Goal: Information Seeking & Learning: Check status

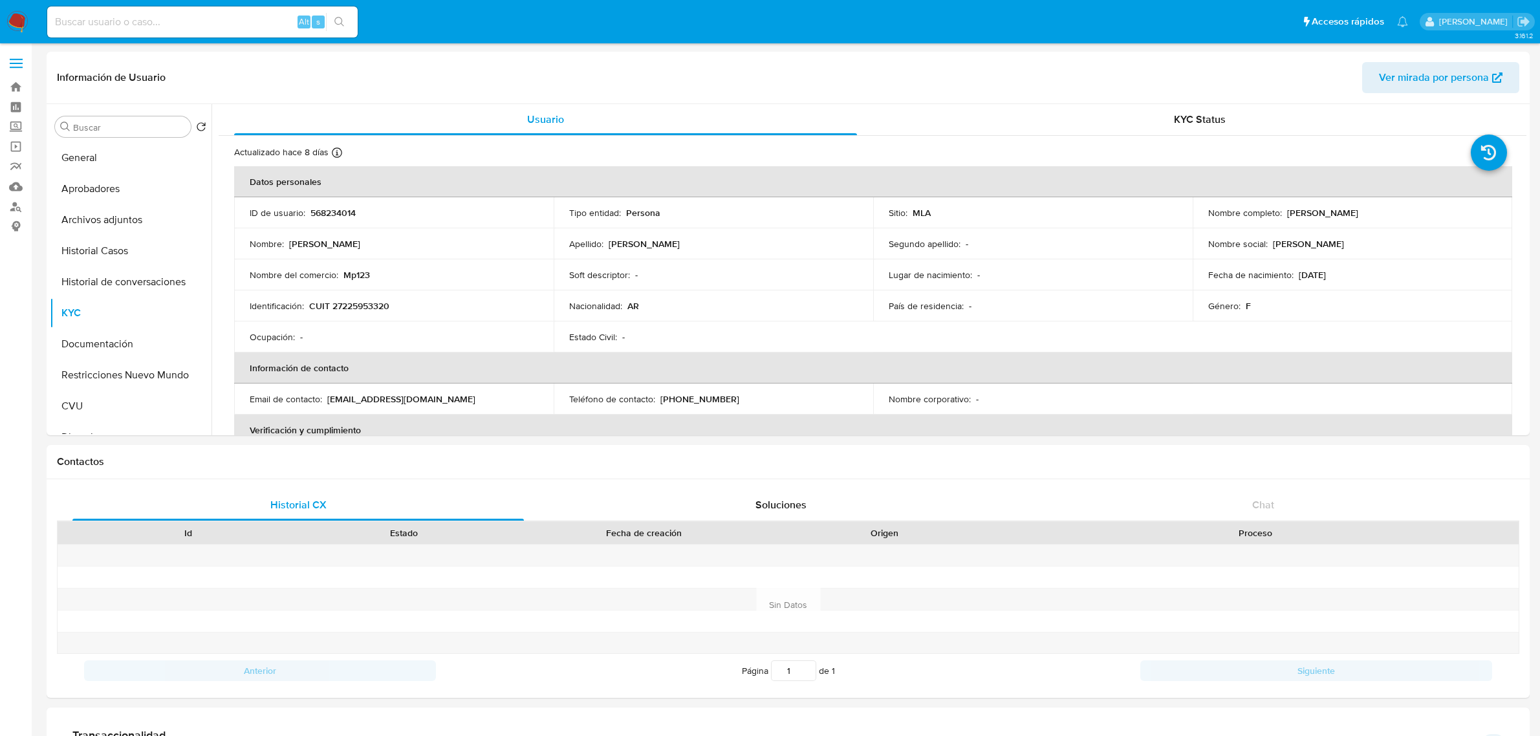
select select "10"
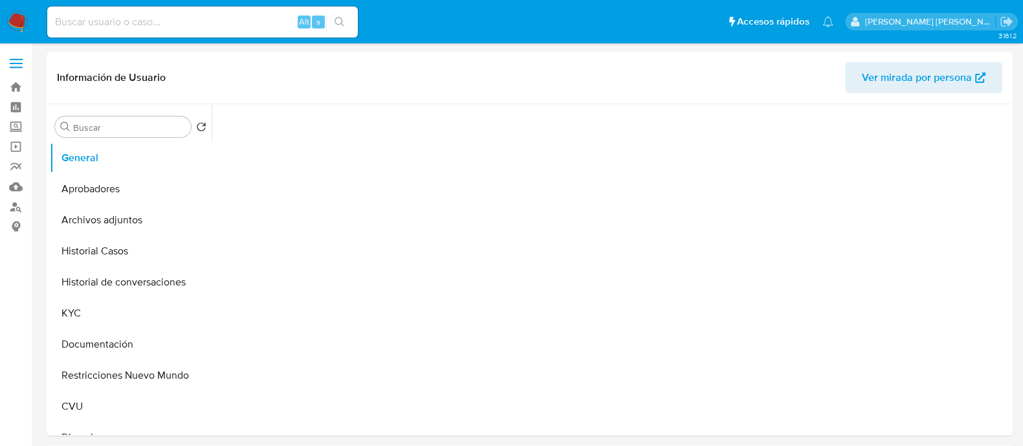
select select "10"
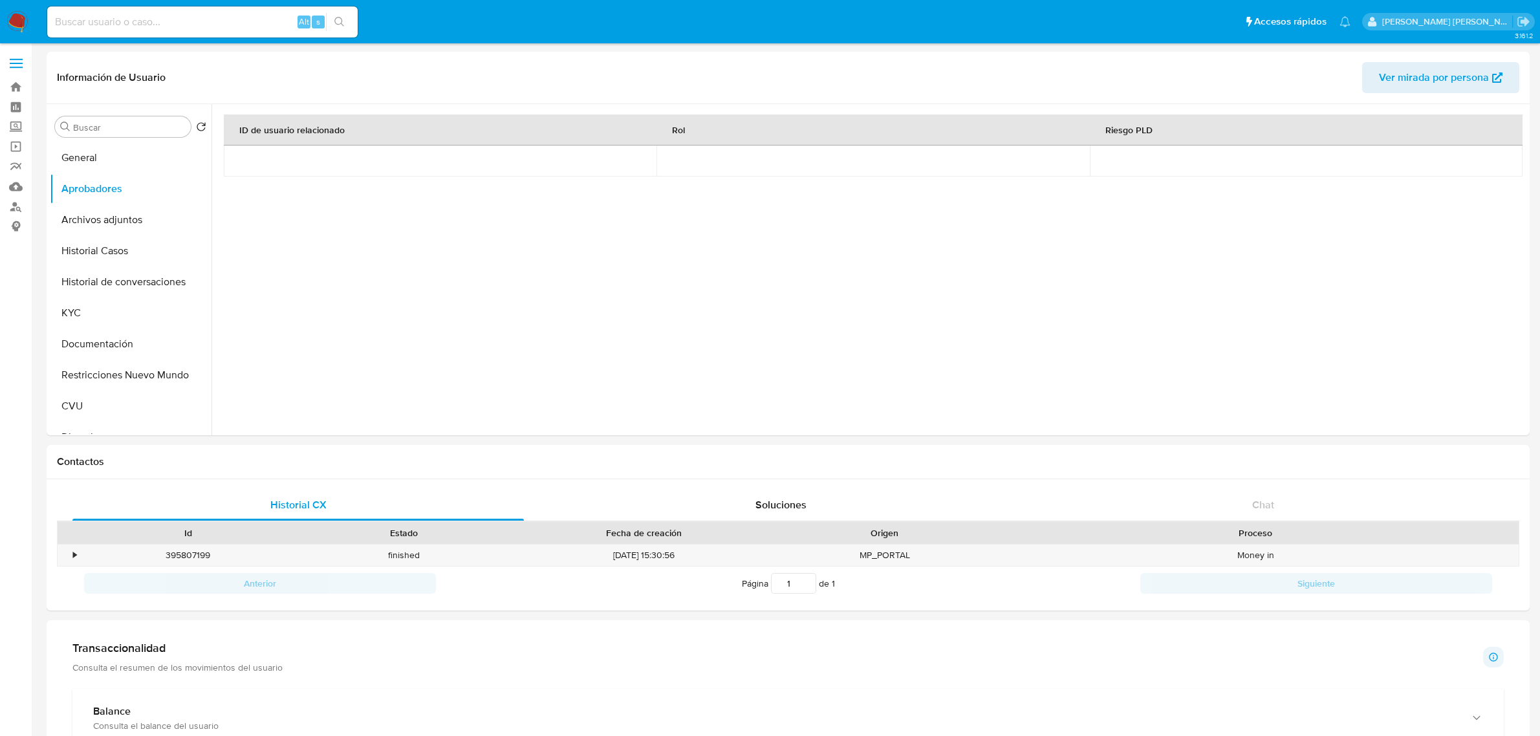
select select "10"
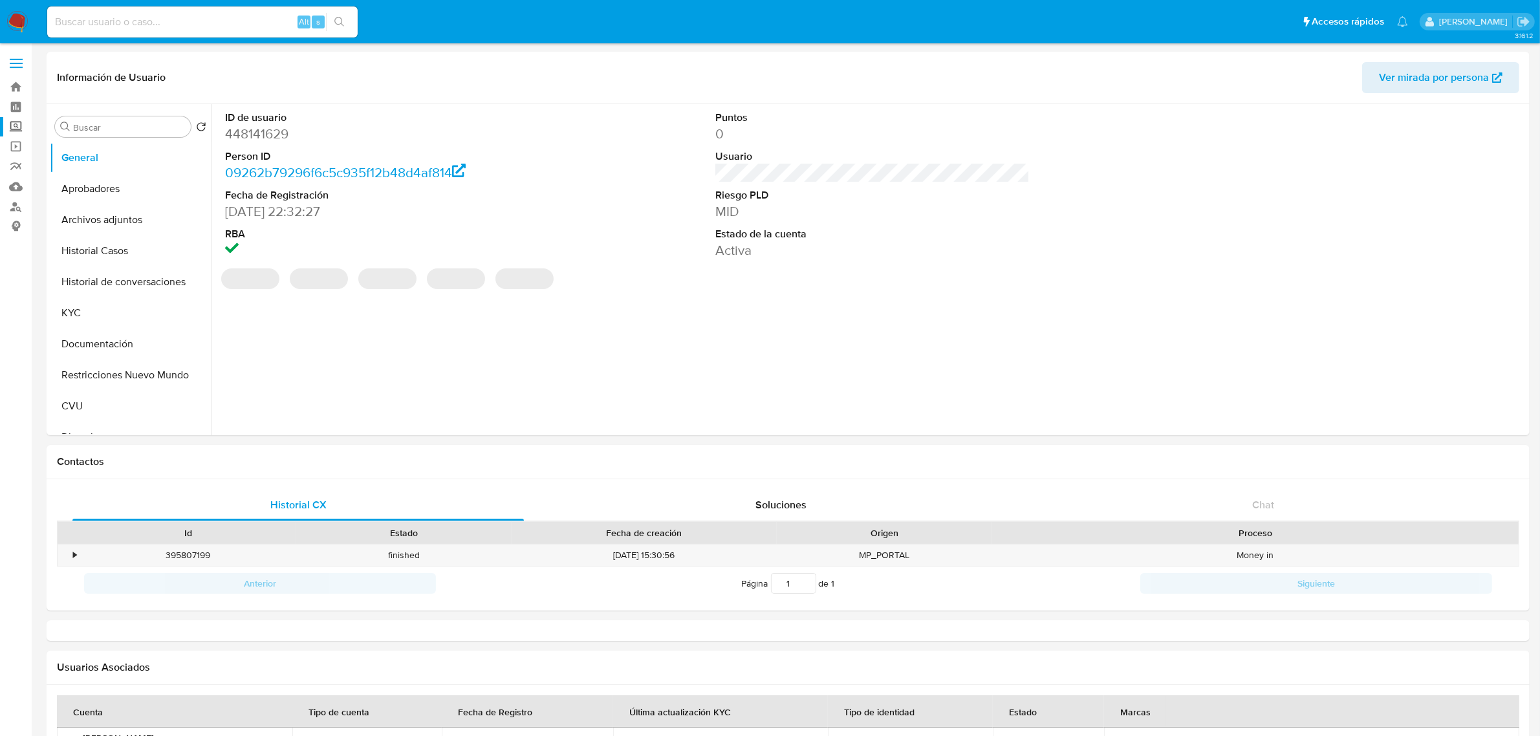
select select "10"
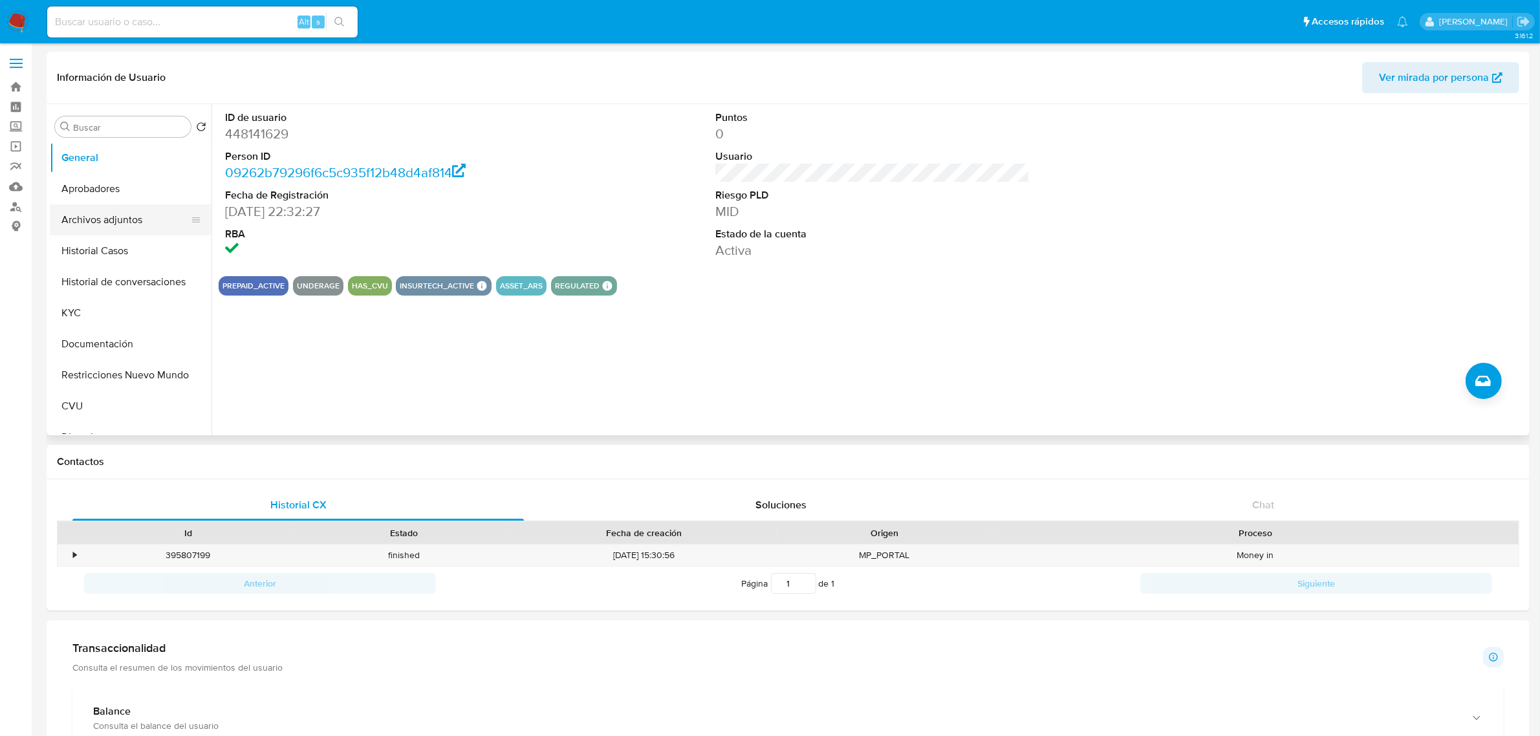
click at [128, 218] on button "Archivos adjuntos" at bounding box center [125, 219] width 151 height 31
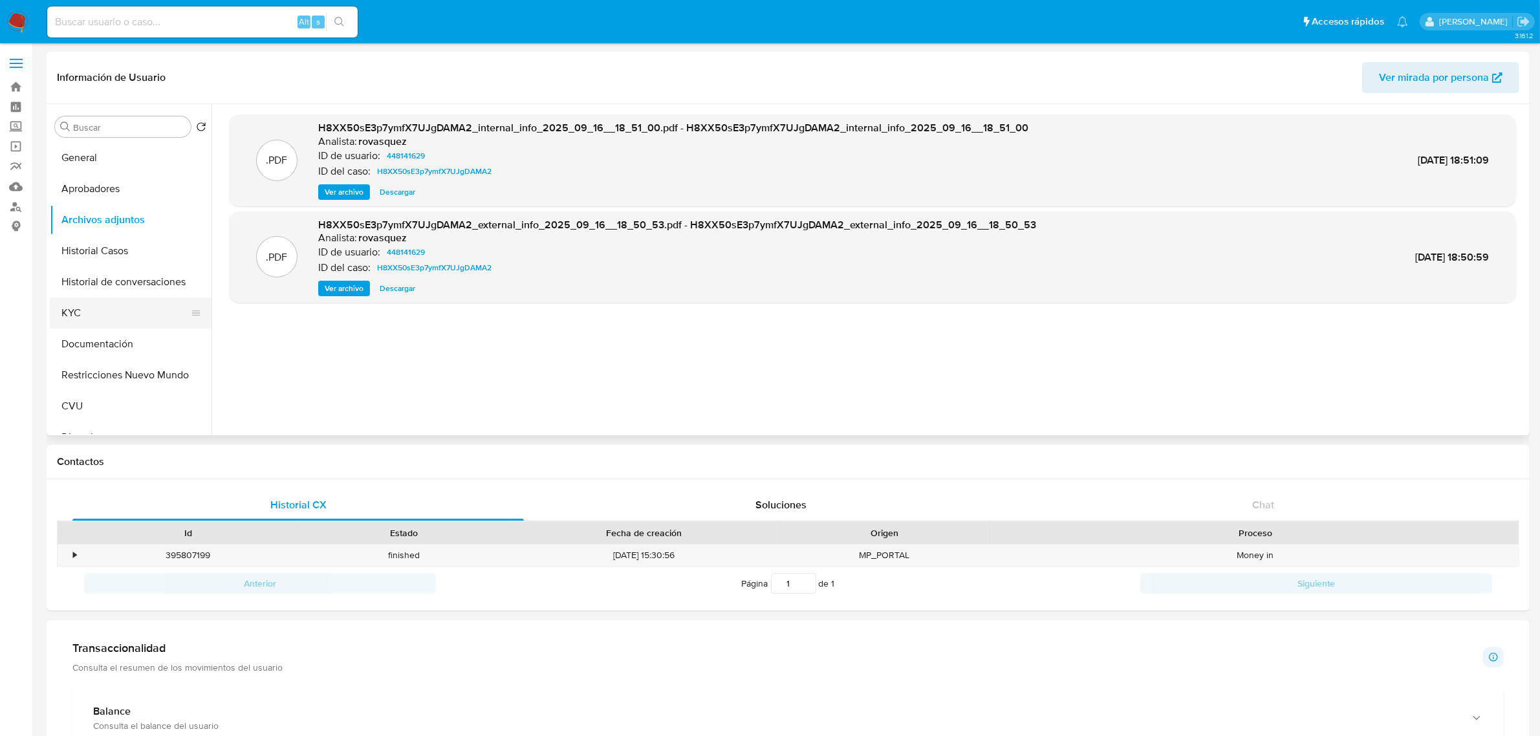
click at [82, 314] on button "KYC" at bounding box center [125, 313] width 151 height 31
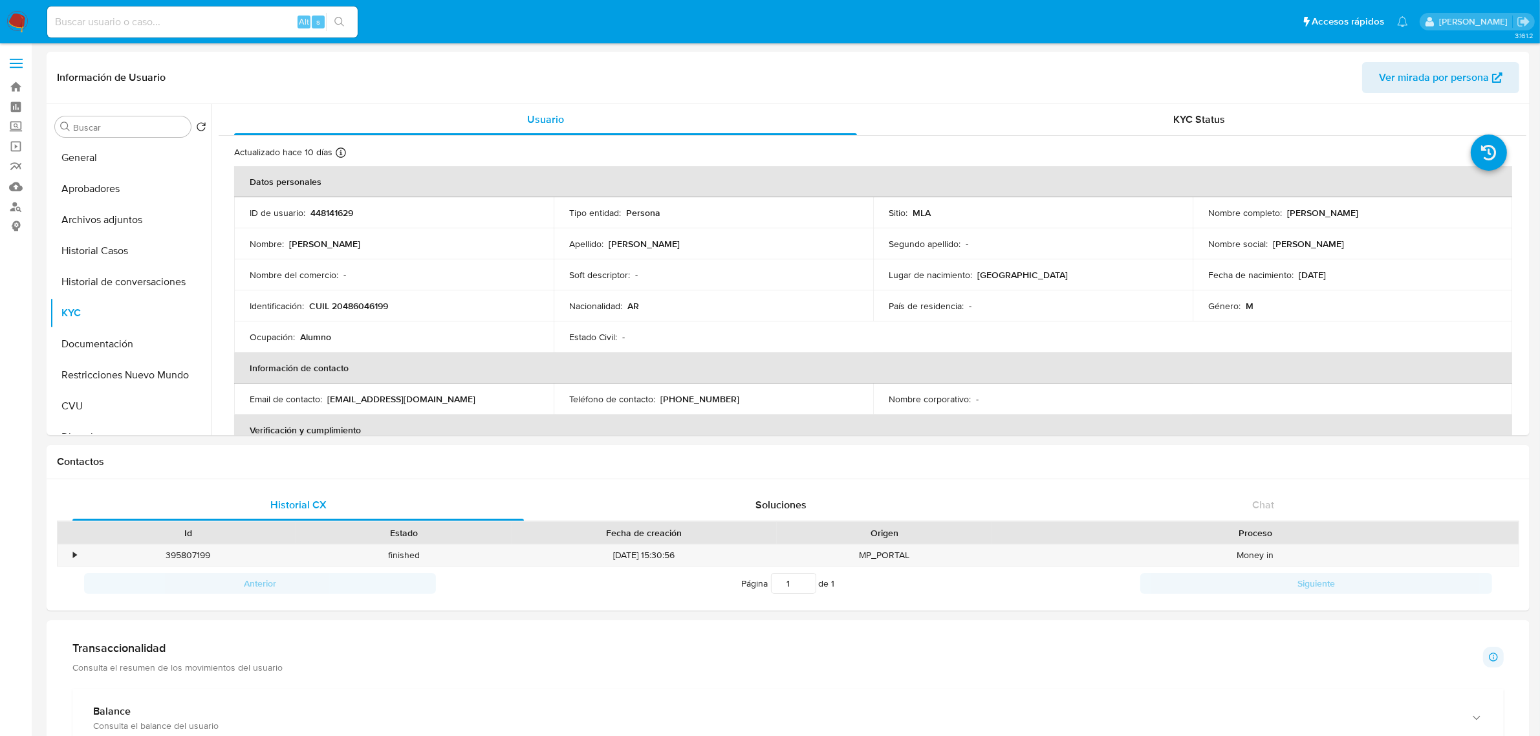
click at [102, 340] on button "Documentación" at bounding box center [125, 344] width 151 height 31
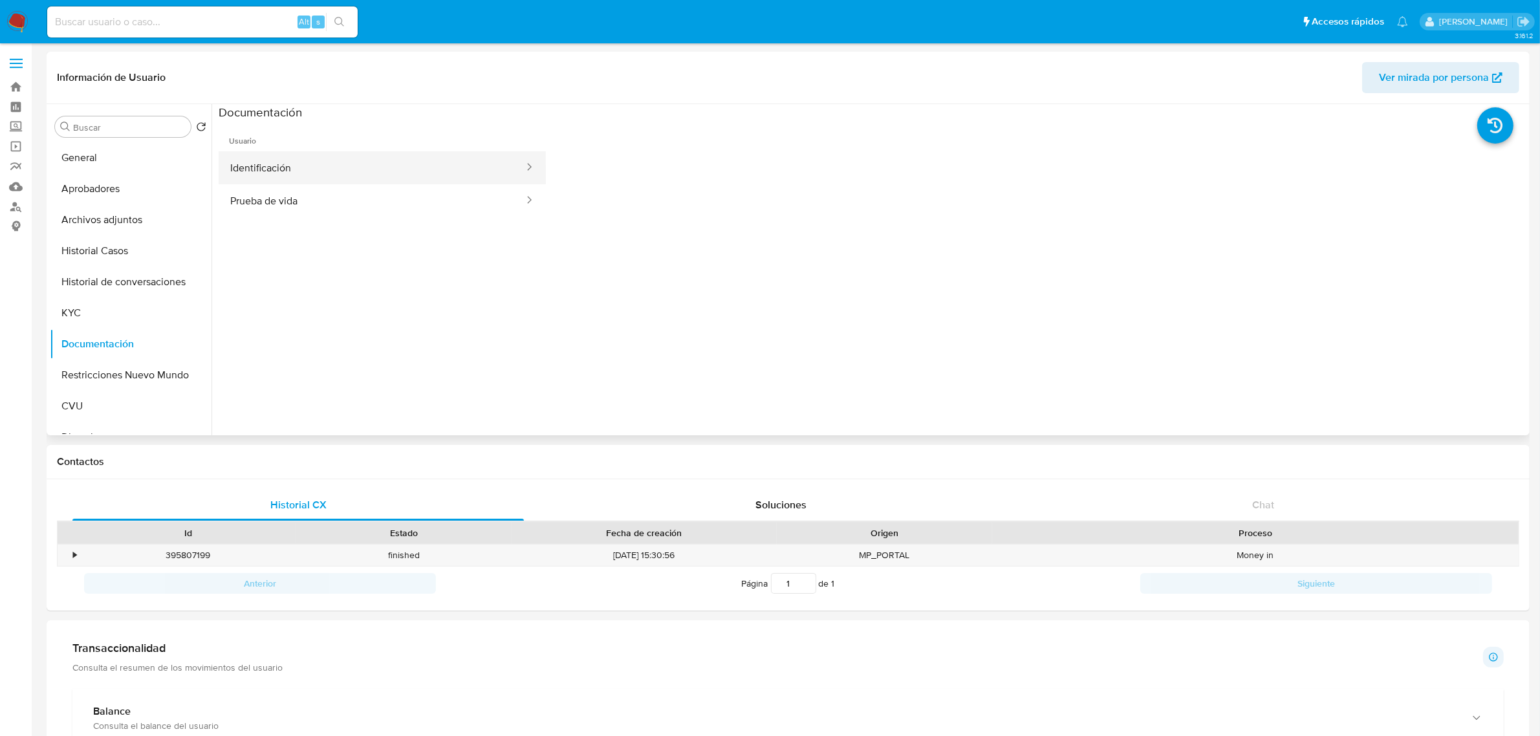
drag, startPoint x: 359, startPoint y: 159, endPoint x: 488, endPoint y: 158, distance: 129.4
click at [359, 159] on button "Identificación" at bounding box center [372, 167] width 307 height 33
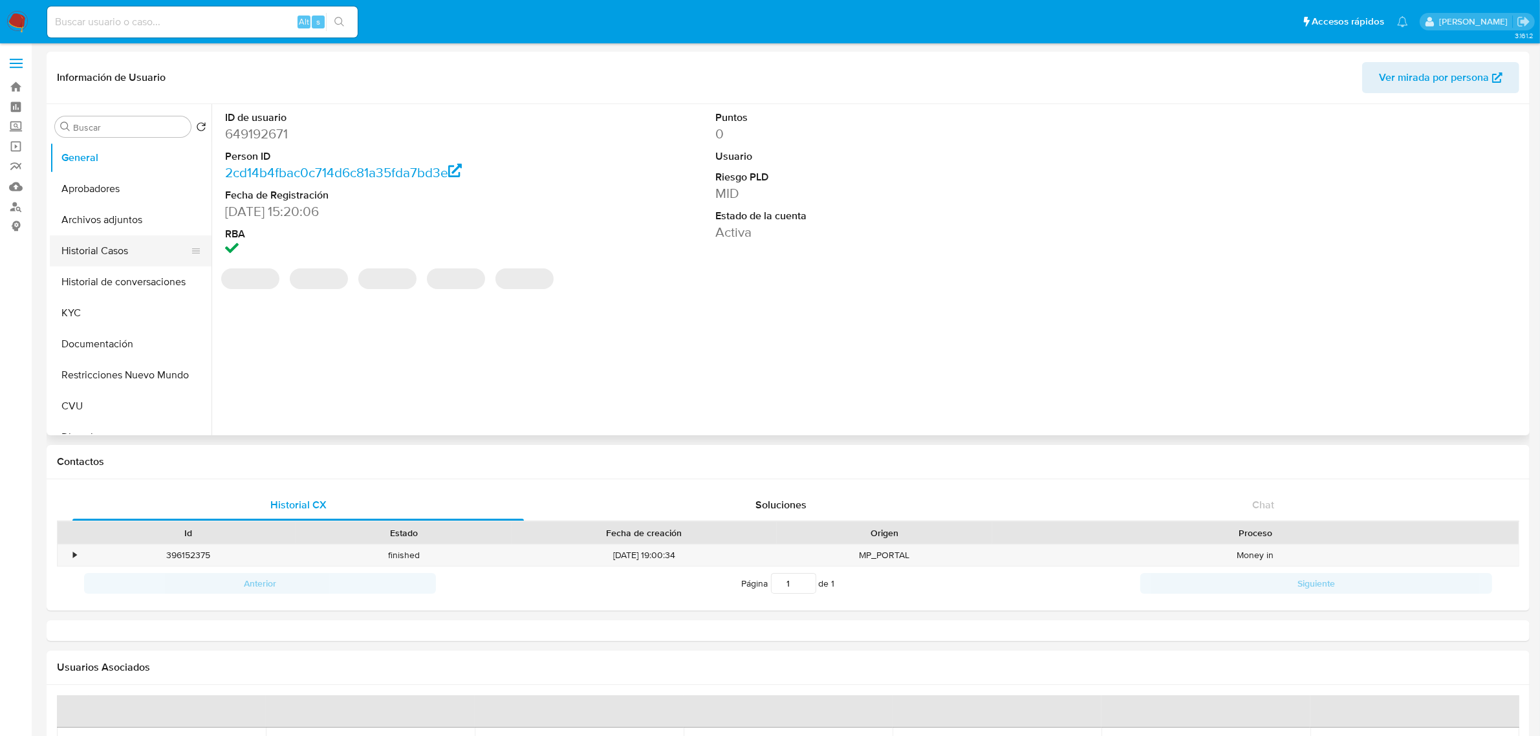
select select "10"
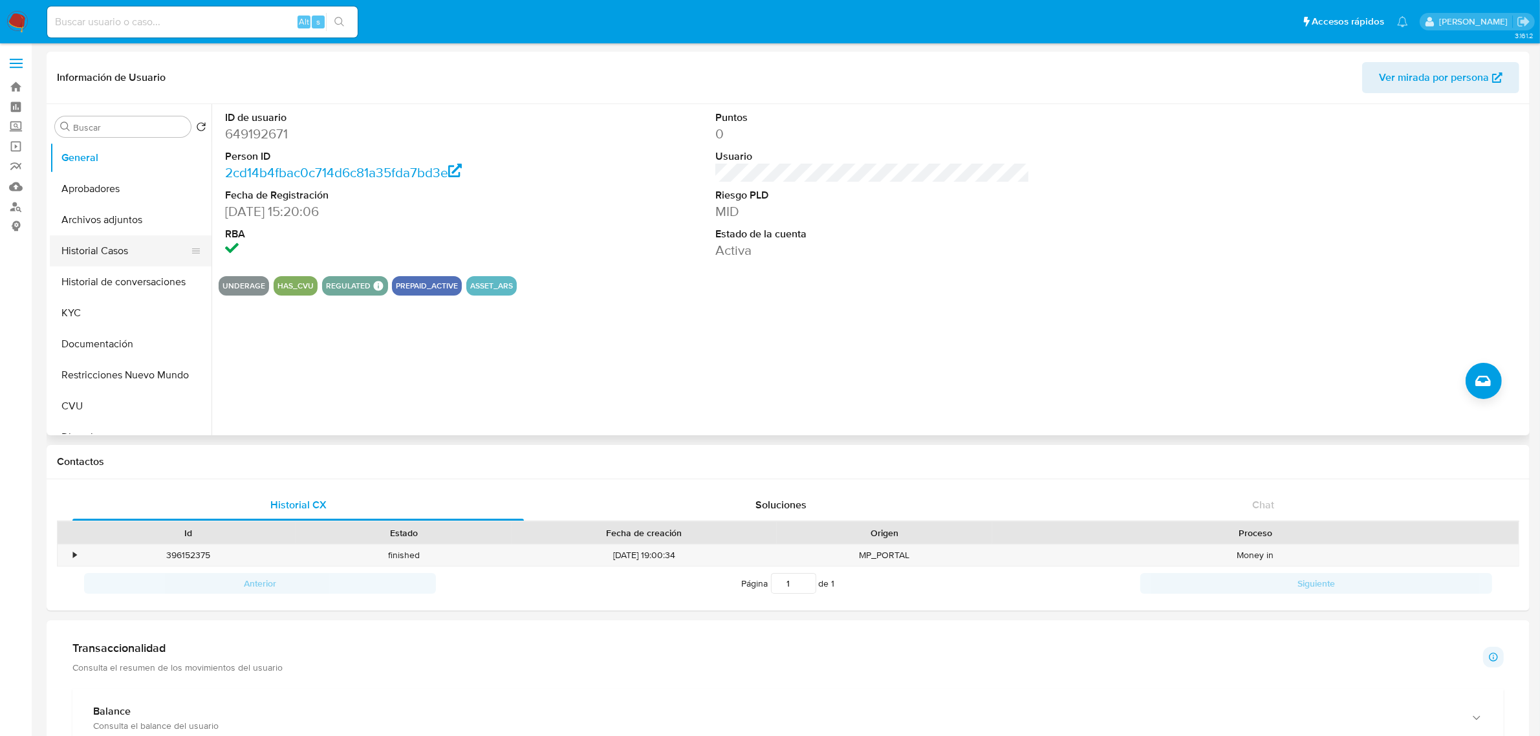
click at [130, 256] on button "Historial Casos" at bounding box center [125, 250] width 151 height 31
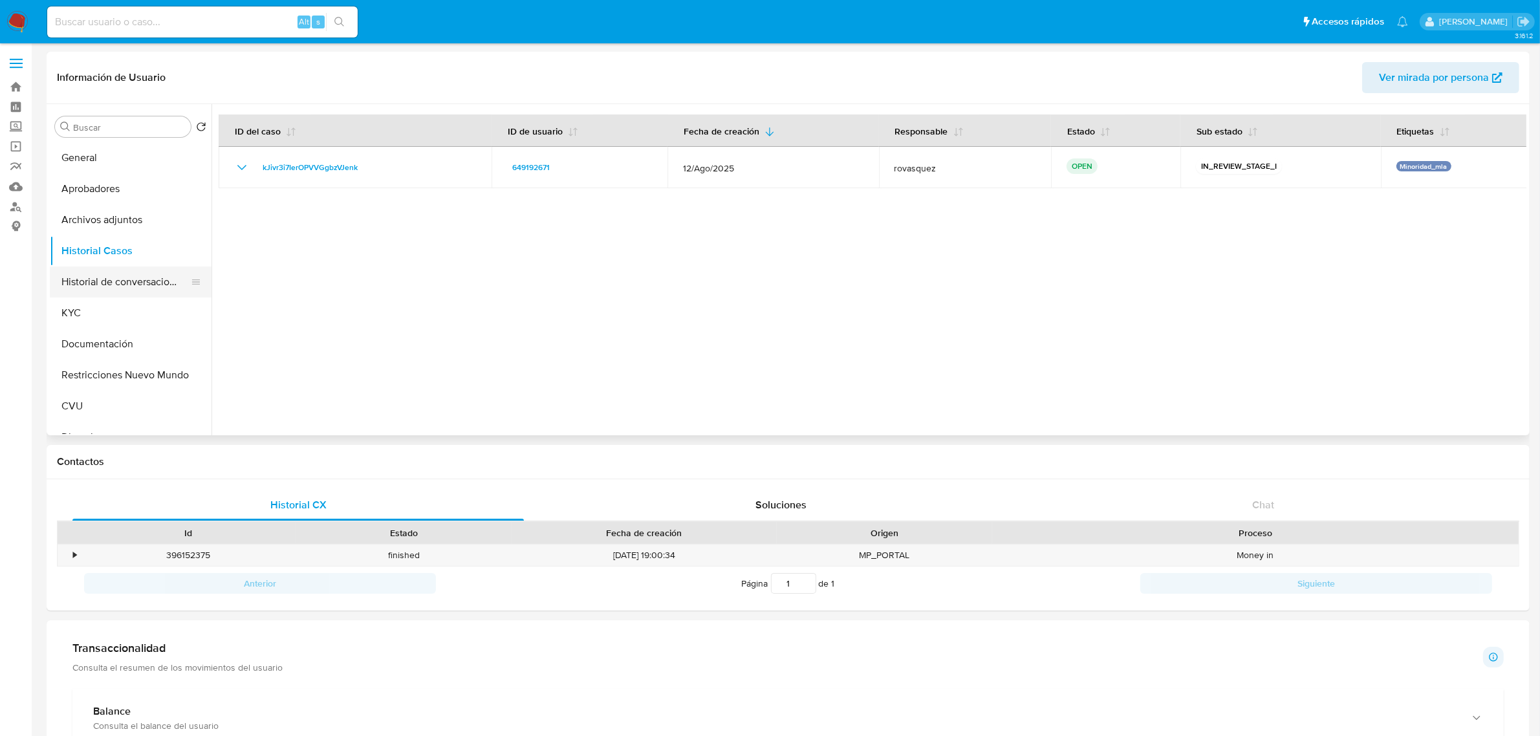
click at [133, 279] on button "Historial de conversaciones" at bounding box center [125, 281] width 151 height 31
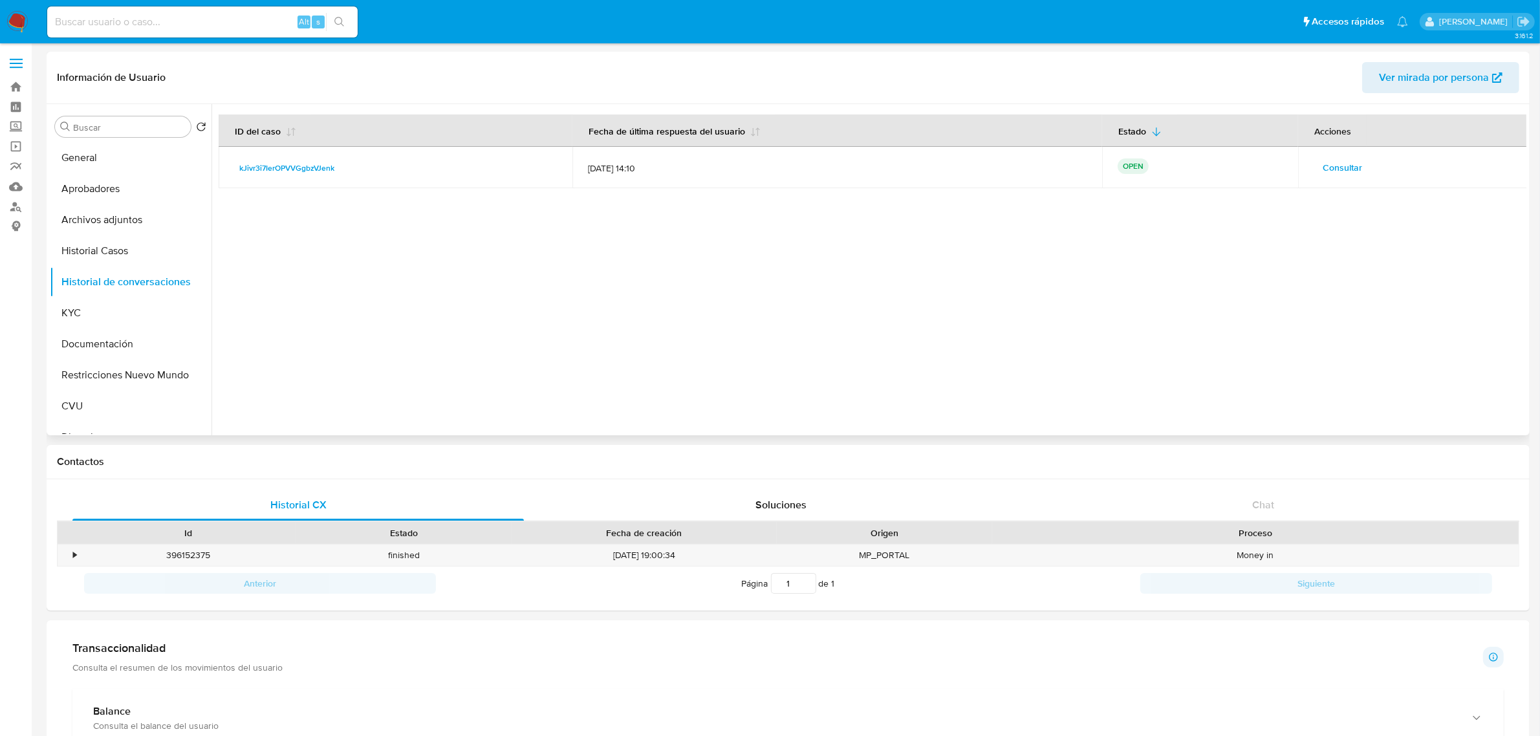
click at [1350, 171] on span "Consultar" at bounding box center [1342, 167] width 39 height 18
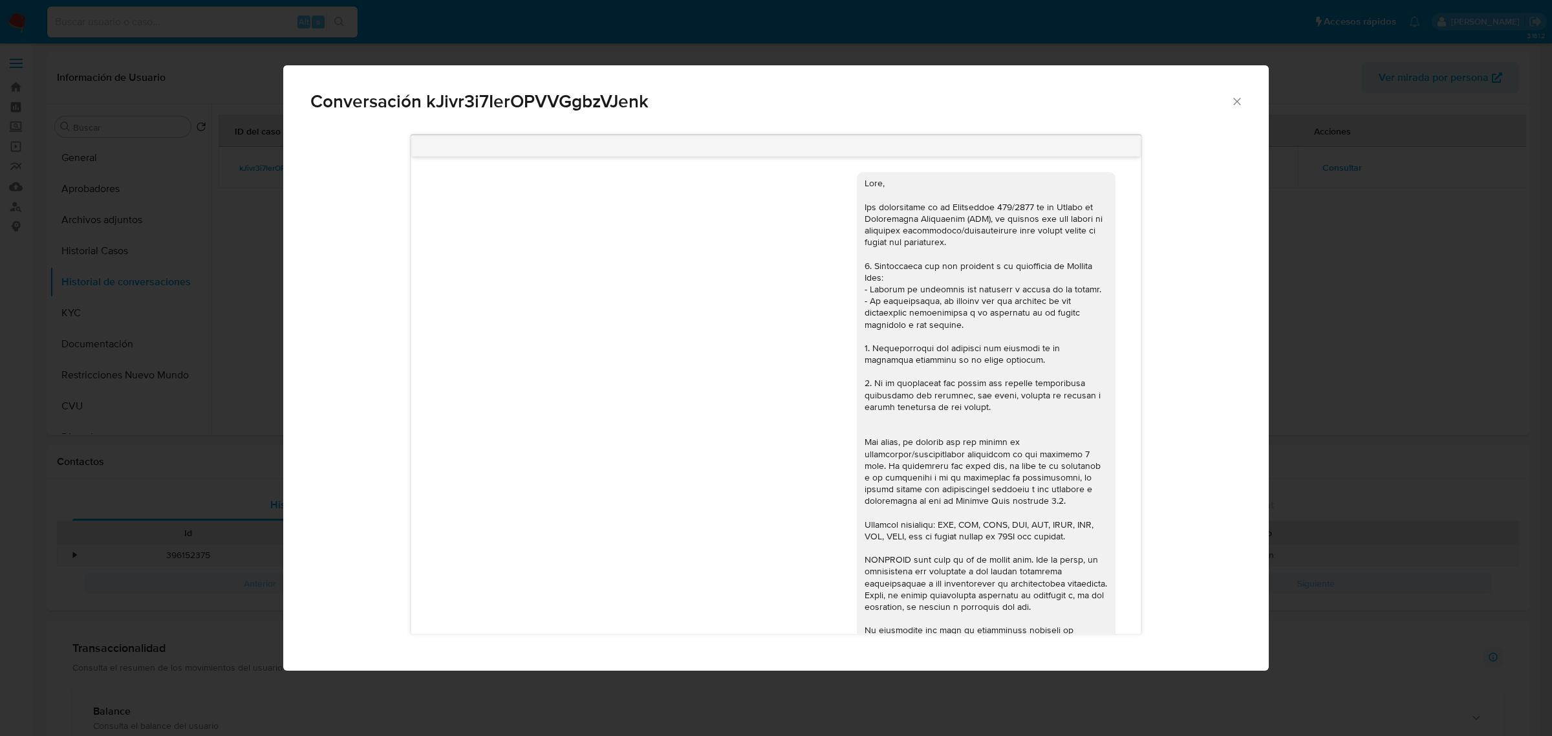
scroll to position [1214, 0]
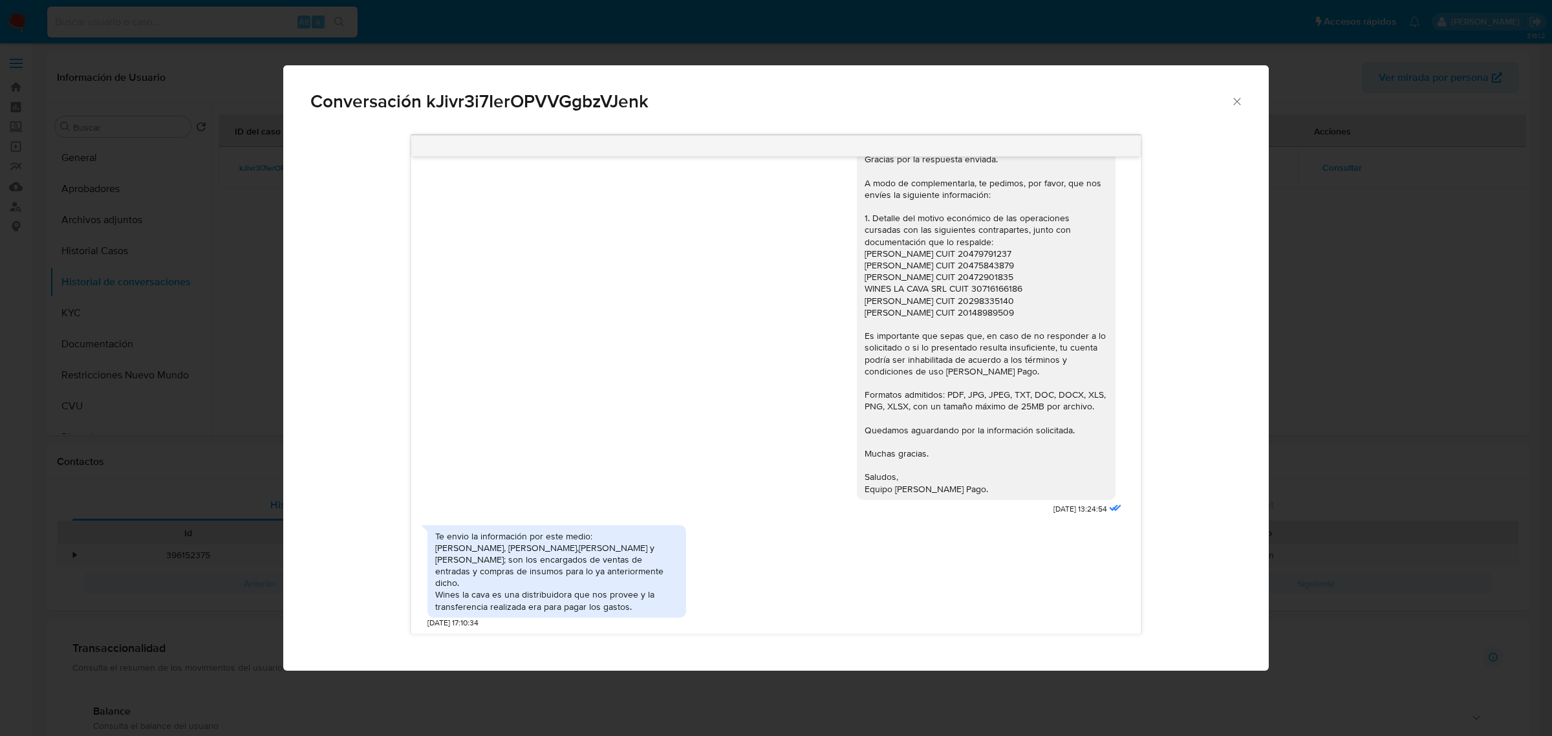
click at [616, 541] on div "Te envio la información por este medio: Federico raul soloa, nazario pardo,lore…" at bounding box center [556, 571] width 243 height 82
click at [537, 573] on div "Te envio la información por este medio: Federico raul soloa, nazario pardo,lore…" at bounding box center [556, 571] width 243 height 82
click at [561, 586] on div "Te envio la información por este medio: Federico raul soloa, nazario pardo,lore…" at bounding box center [556, 571] width 243 height 82
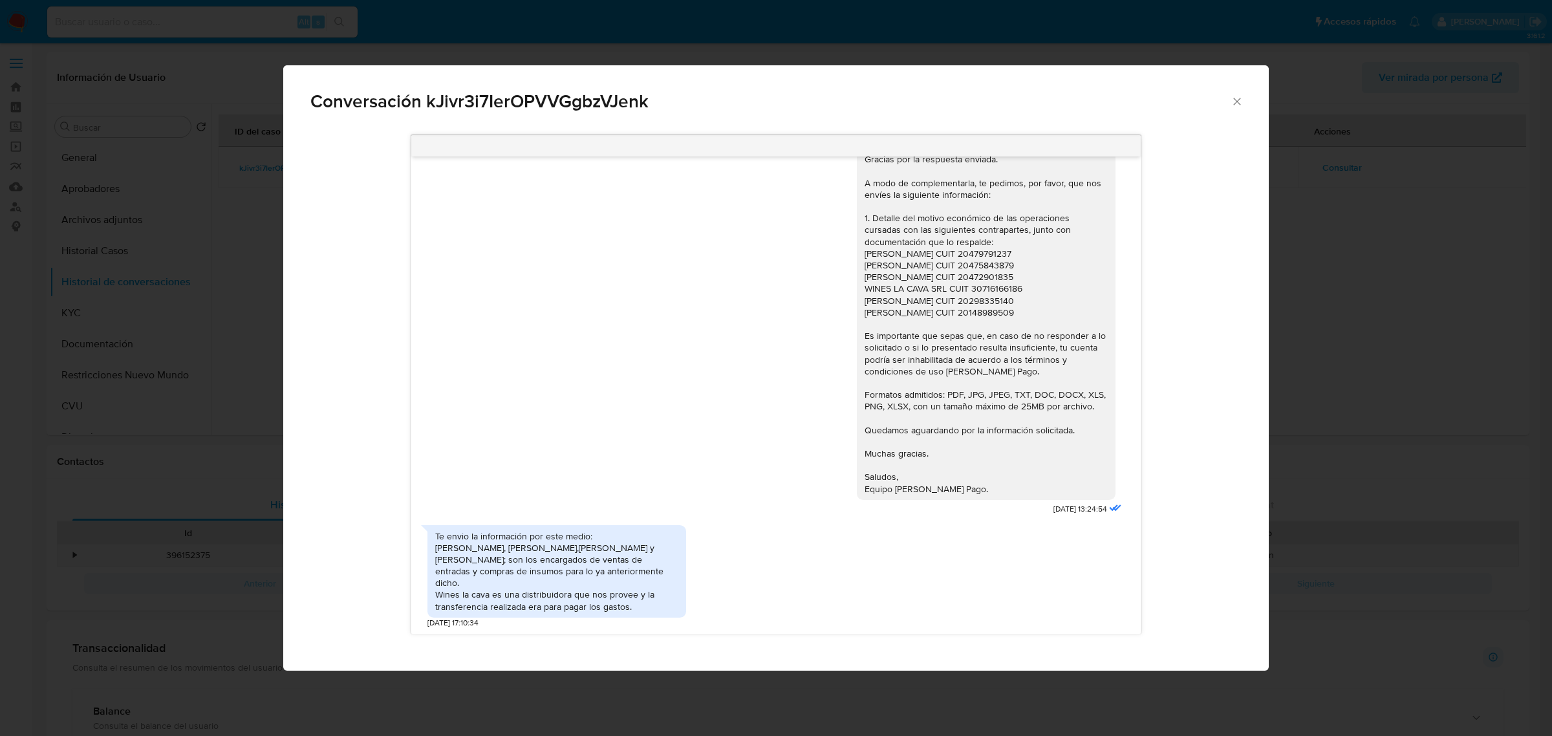
click at [492, 582] on div "Te envio la información por este medio: Federico raul soloa, nazario pardo,lore…" at bounding box center [556, 571] width 243 height 82
drag, startPoint x: 473, startPoint y: 573, endPoint x: 658, endPoint y: 587, distance: 185.5
click at [658, 587] on div "Te envio la información por este medio: Federico raul soloa, nazario pardo,lore…" at bounding box center [556, 571] width 243 height 82
click at [681, 589] on div "Te envio la información por este medio: Federico raul soloa, nazario pardo,lore…" at bounding box center [556, 571] width 259 height 92
click at [747, 480] on div "Buen día Bautista. Gracias por la respuesta enviada. A modo de complementarla, …" at bounding box center [775, 317] width 697 height 403
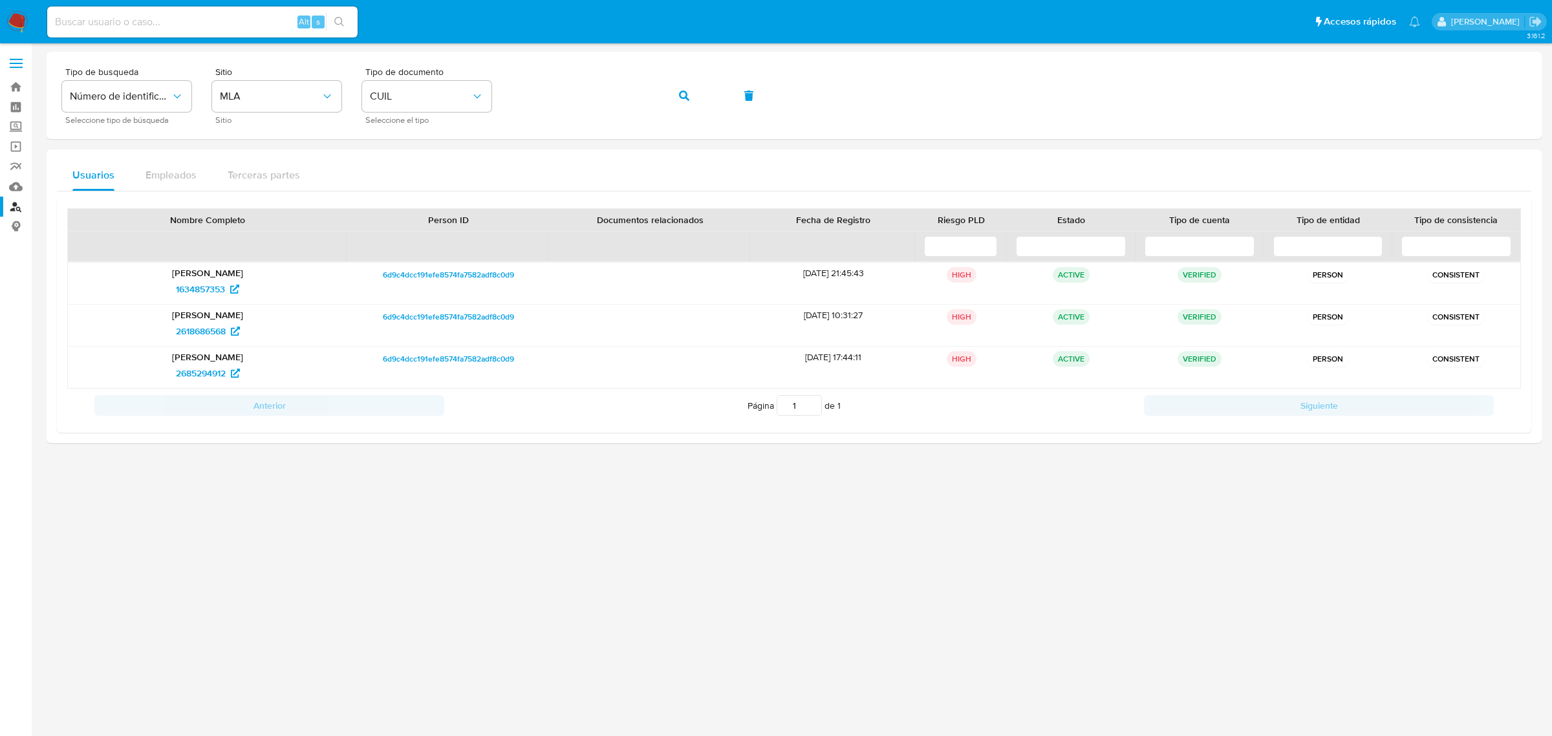
click at [144, 31] on div "Alt s" at bounding box center [202, 21] width 310 height 31
click at [139, 17] on input at bounding box center [202, 22] width 310 height 17
paste input "1455858916"
type input "1455858916"
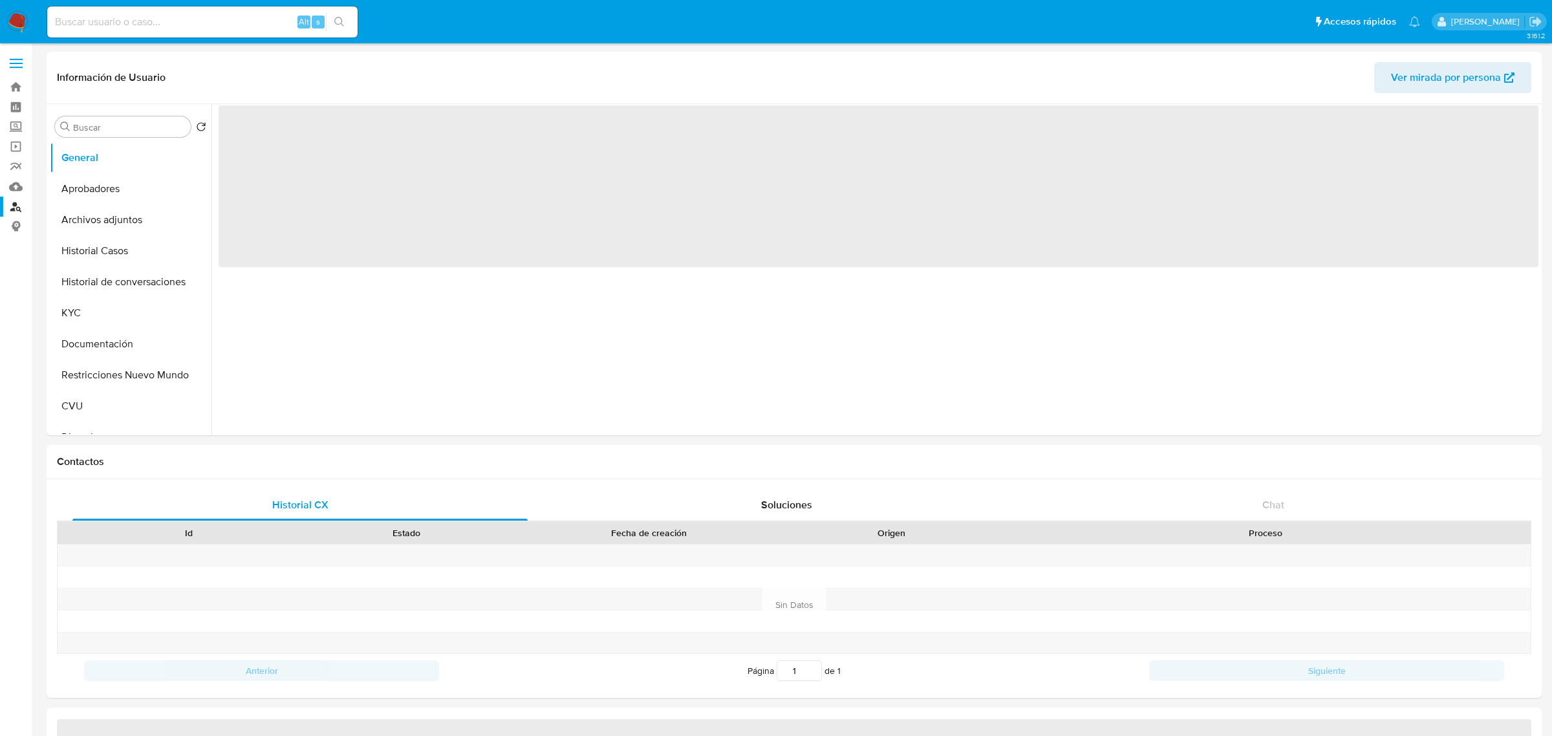
select select "10"
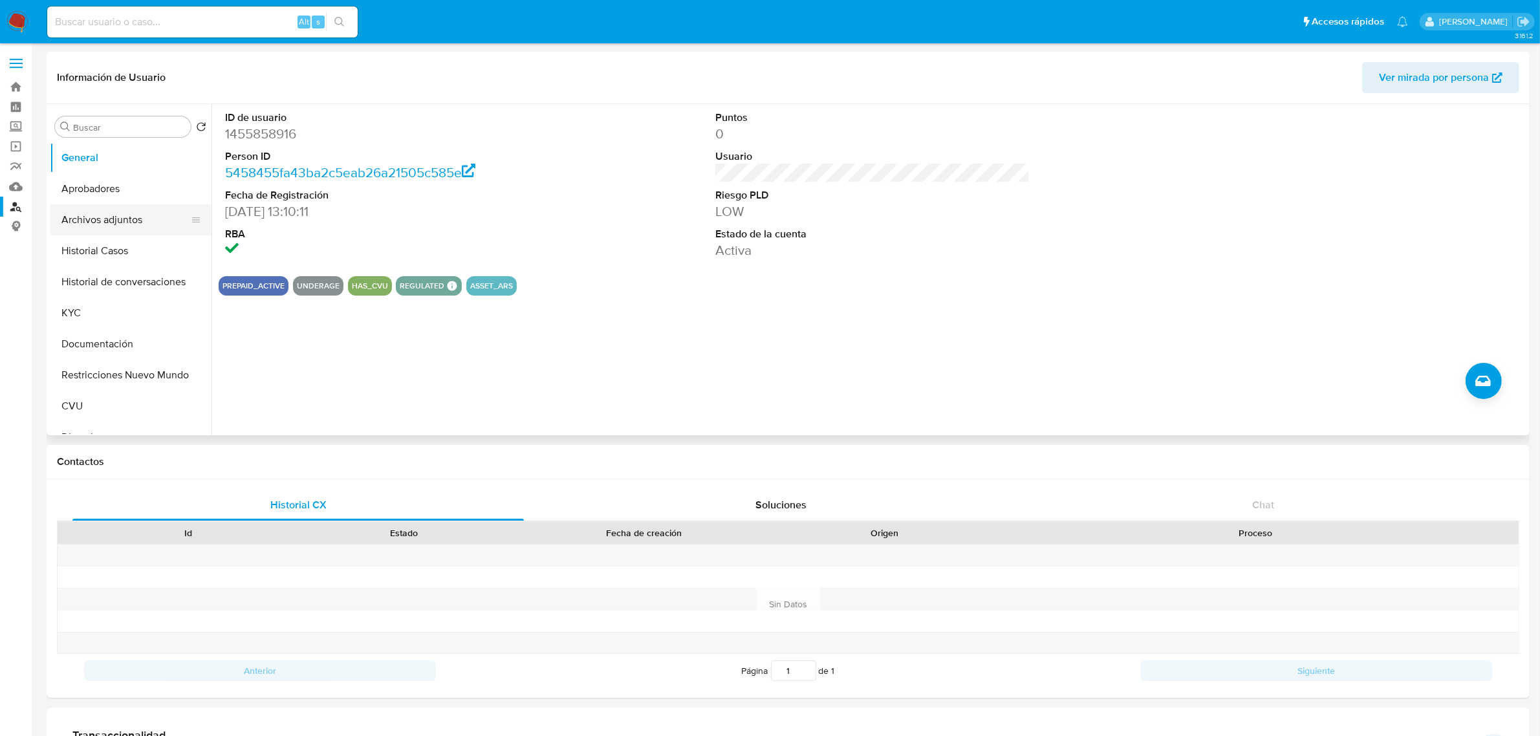
click at [104, 217] on button "Archivos adjuntos" at bounding box center [125, 219] width 151 height 31
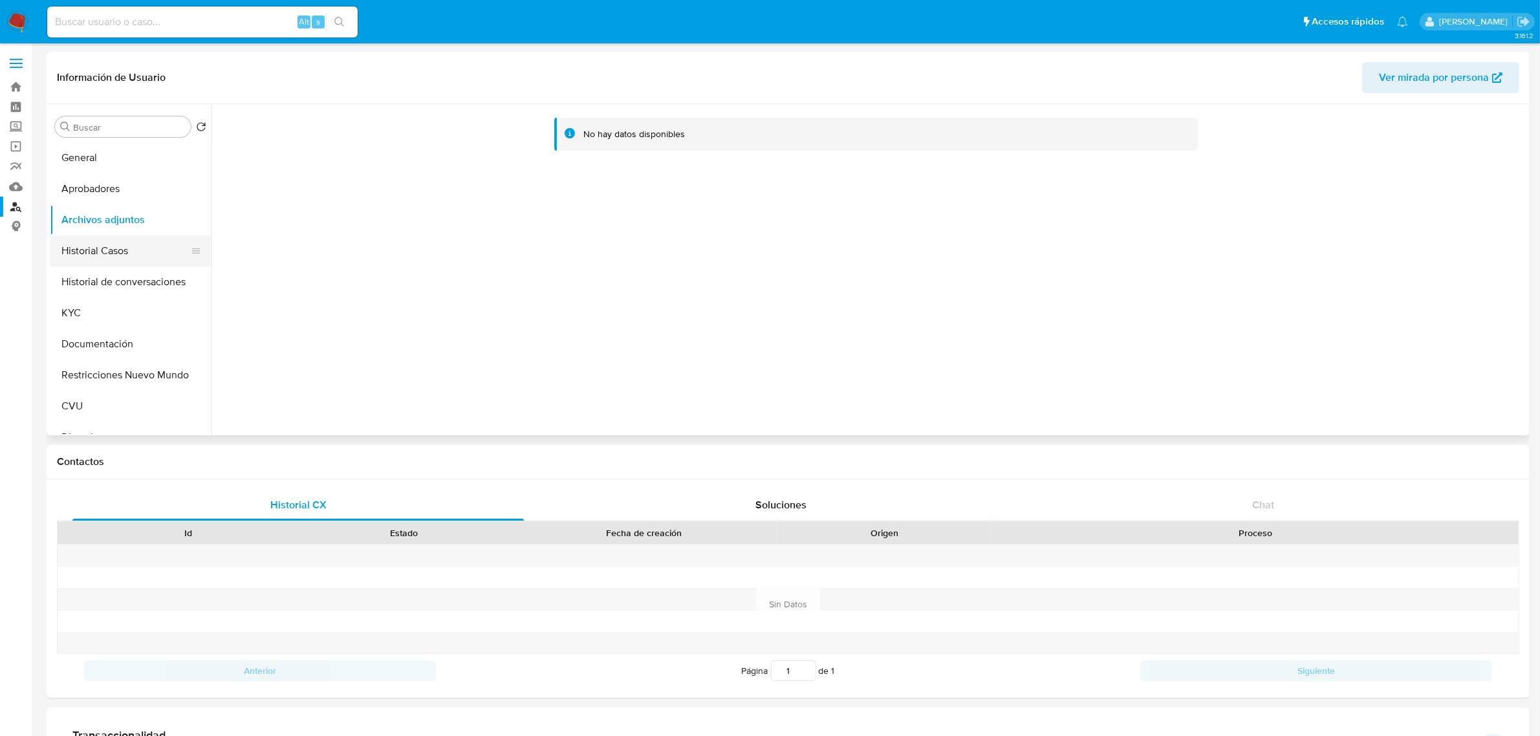
click at [104, 239] on button "Historial Casos" at bounding box center [125, 250] width 151 height 31
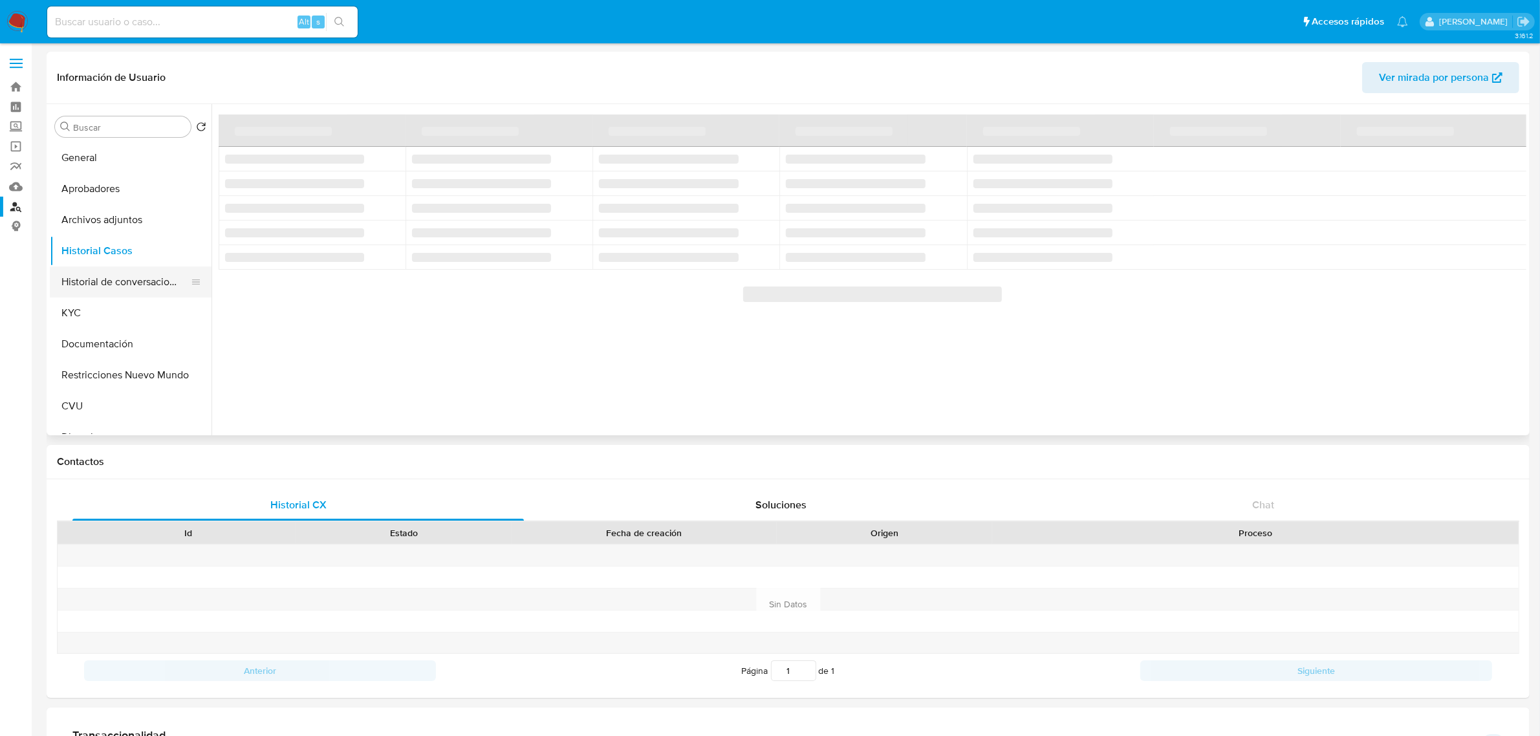
click at [115, 283] on button "Historial de conversaciones" at bounding box center [125, 281] width 151 height 31
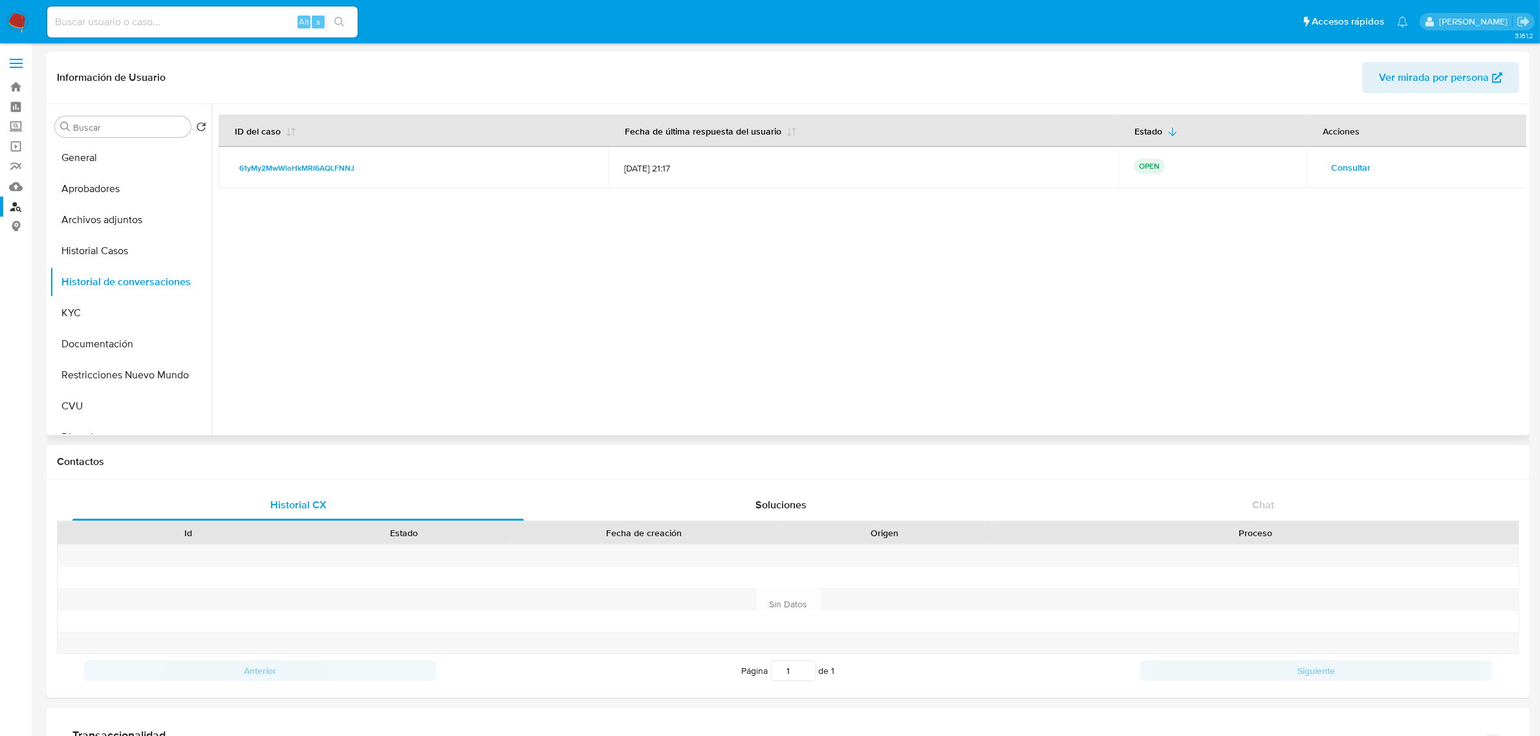
click at [1336, 168] on span "Consultar" at bounding box center [1350, 167] width 39 height 18
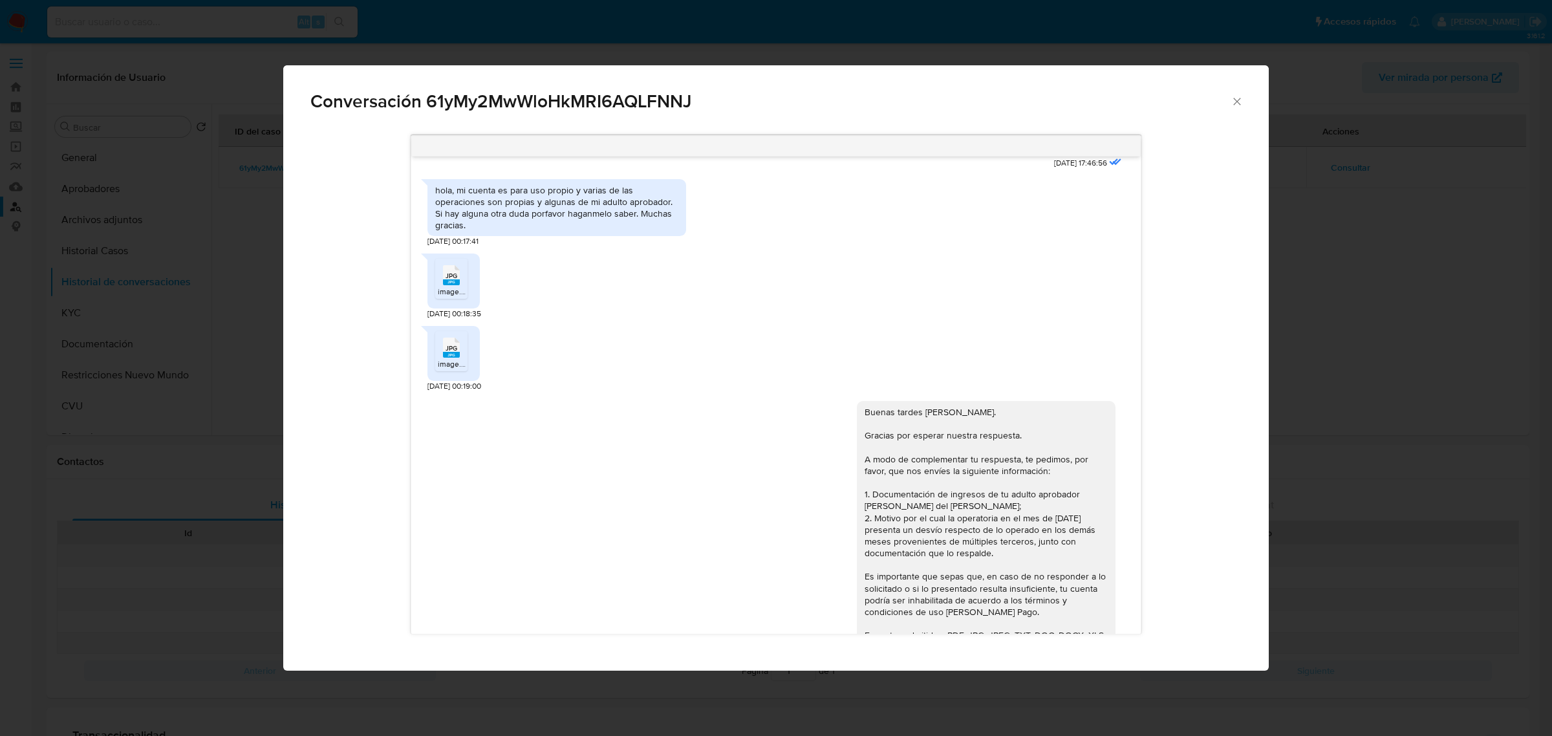
scroll to position [563, 0]
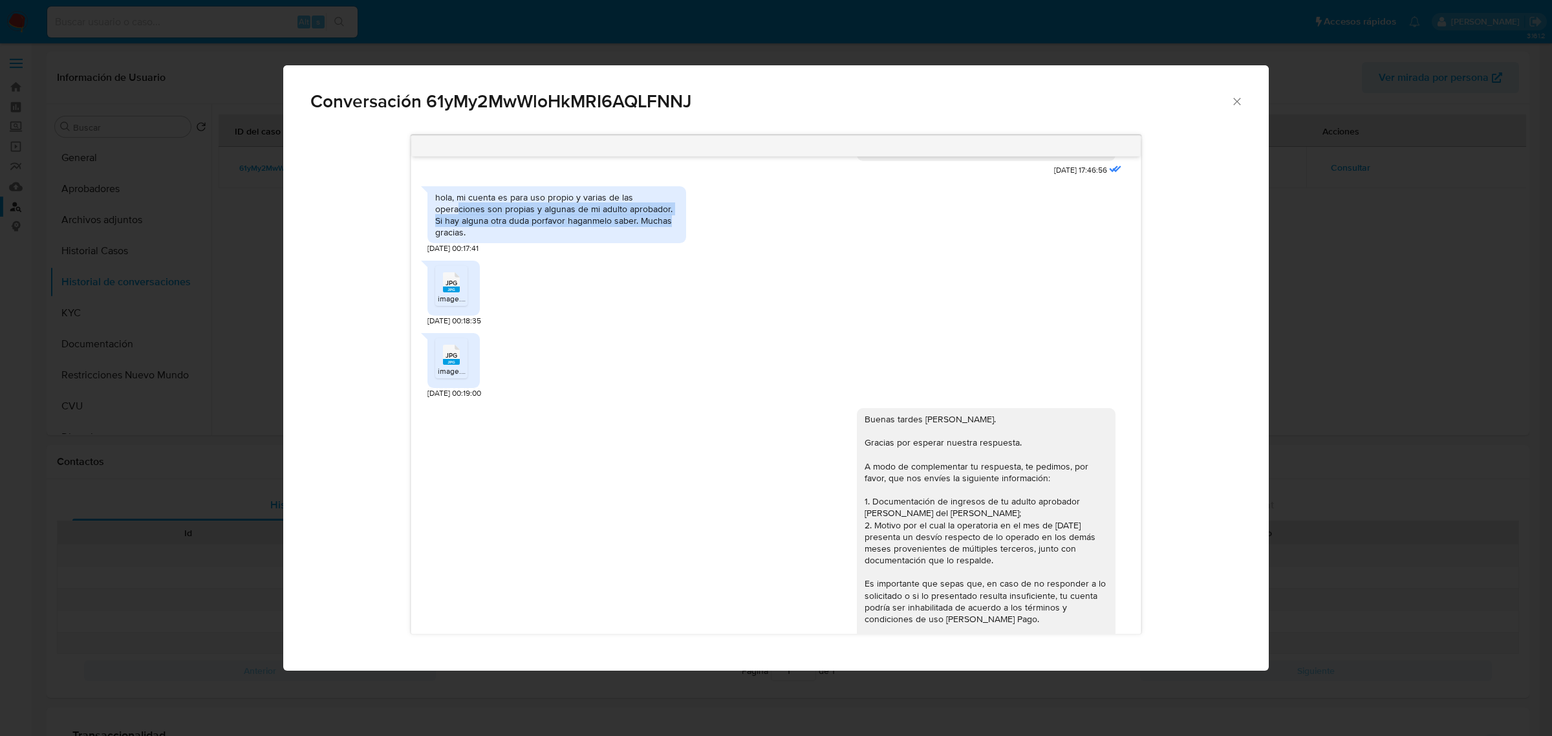
drag, startPoint x: 459, startPoint y: 220, endPoint x: 703, endPoint y: 234, distance: 244.2
click at [703, 234] on div "hola, mi cuenta es para uso propio y varias de las operaciones son propias y al…" at bounding box center [775, 217] width 697 height 75
click at [884, 324] on div "JPG JPG image.jpg 21/08/2025 00:18:35" at bounding box center [775, 290] width 697 height 72
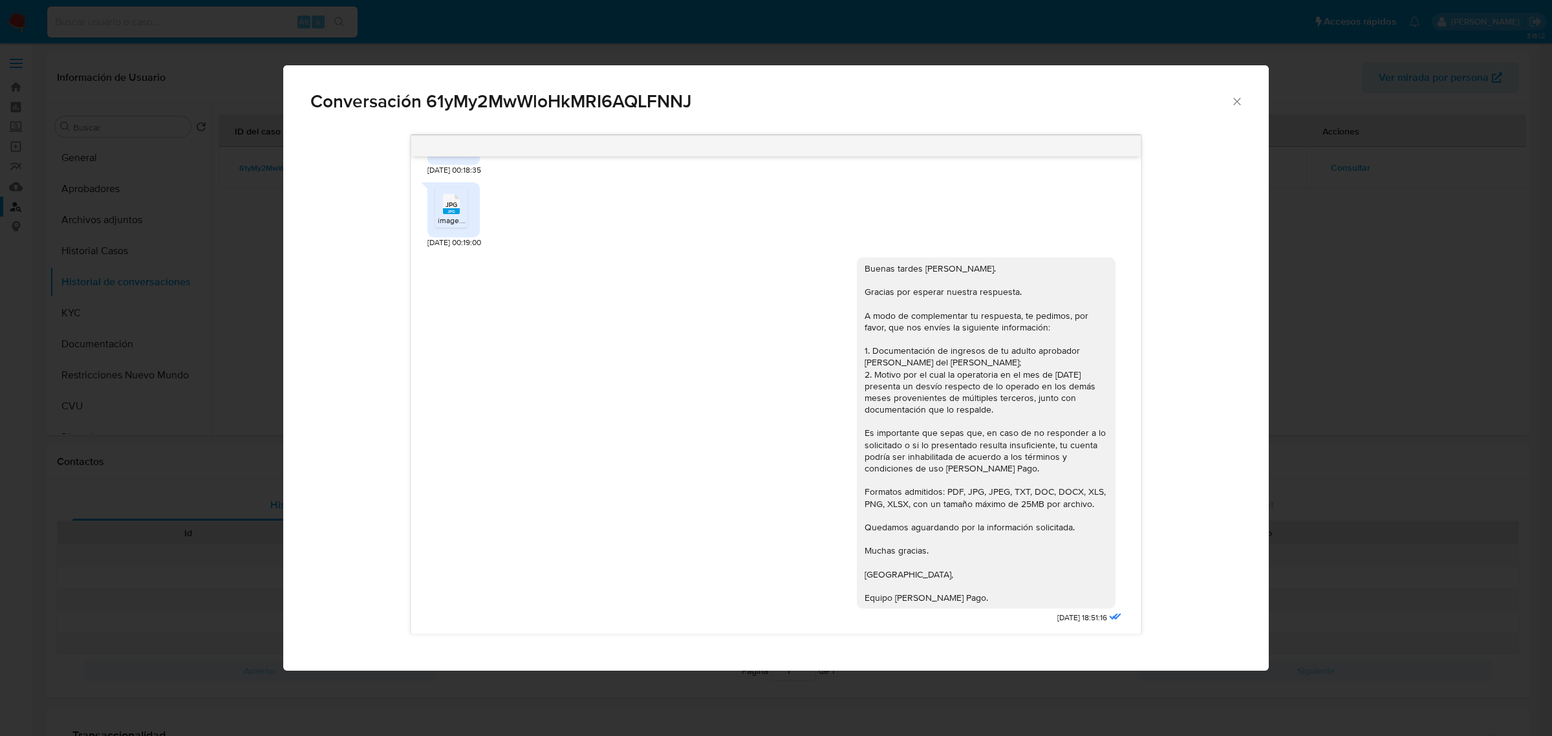
scroll to position [724, 0]
drag, startPoint x: 867, startPoint y: 385, endPoint x: 1033, endPoint y: 422, distance: 170.3
click at [1033, 422] on div "Buenas tardes Claudio. Gracias por esperar nuestra respuesta. A modo de complem…" at bounding box center [986, 433] width 243 height 341
click at [823, 479] on div "Buenas tardes Claudio. Gracias por esperar nuestra respuesta. A modo de complem…" at bounding box center [775, 437] width 697 height 379
click at [923, 400] on div "Buenas tardes Claudio. Gracias por esperar nuestra respuesta. A modo de complem…" at bounding box center [986, 433] width 243 height 341
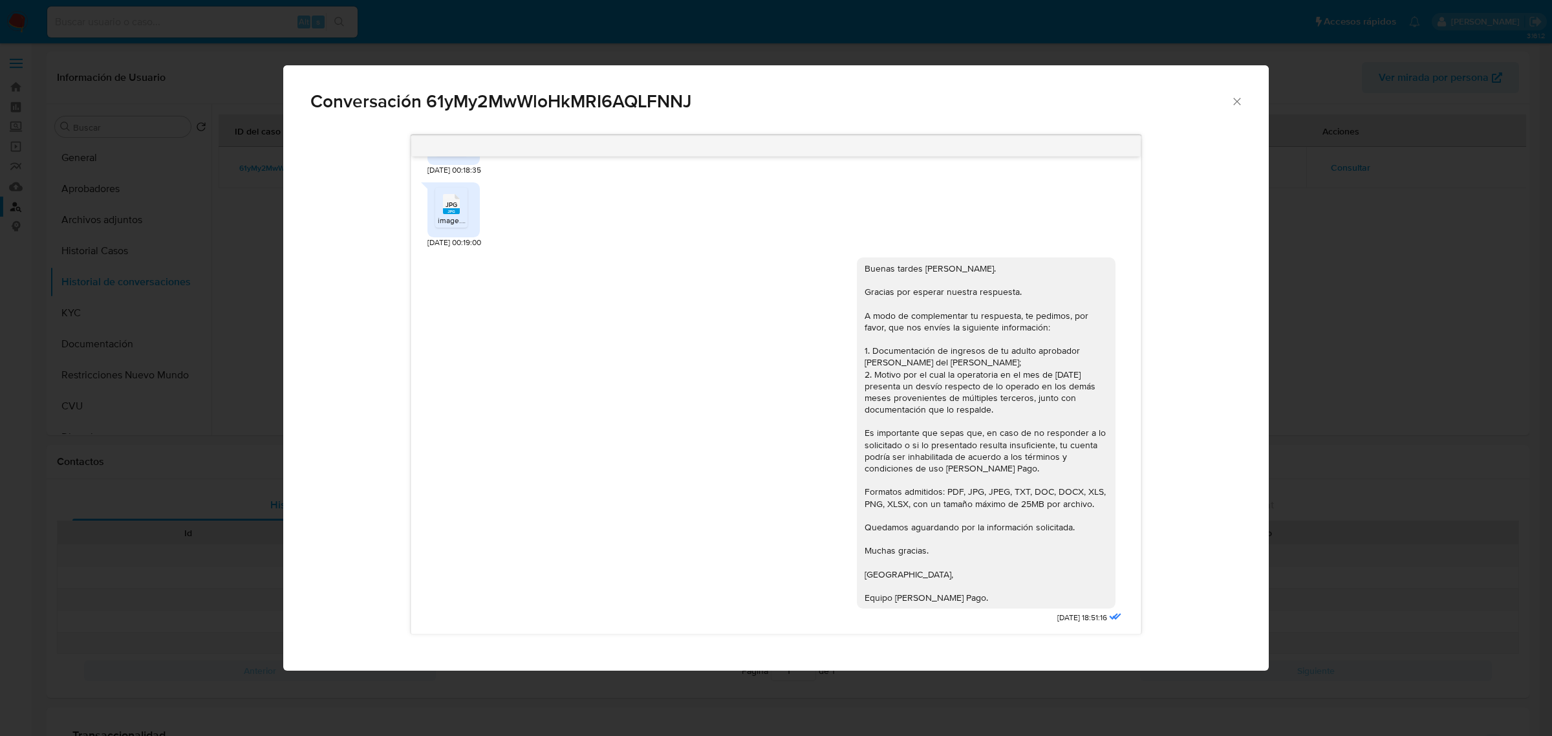
click at [888, 380] on div "Buenas tardes Claudio. Gracias por esperar nuestra respuesta. A modo de complem…" at bounding box center [986, 433] width 243 height 341
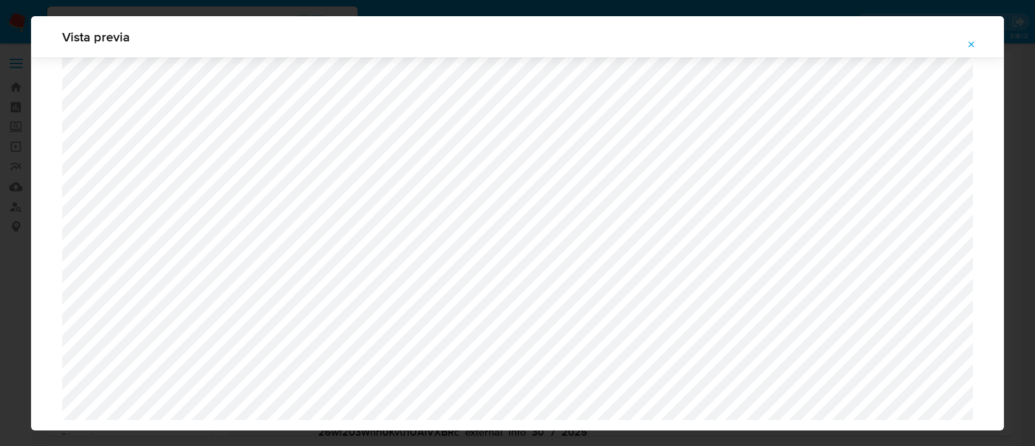
select select "10"
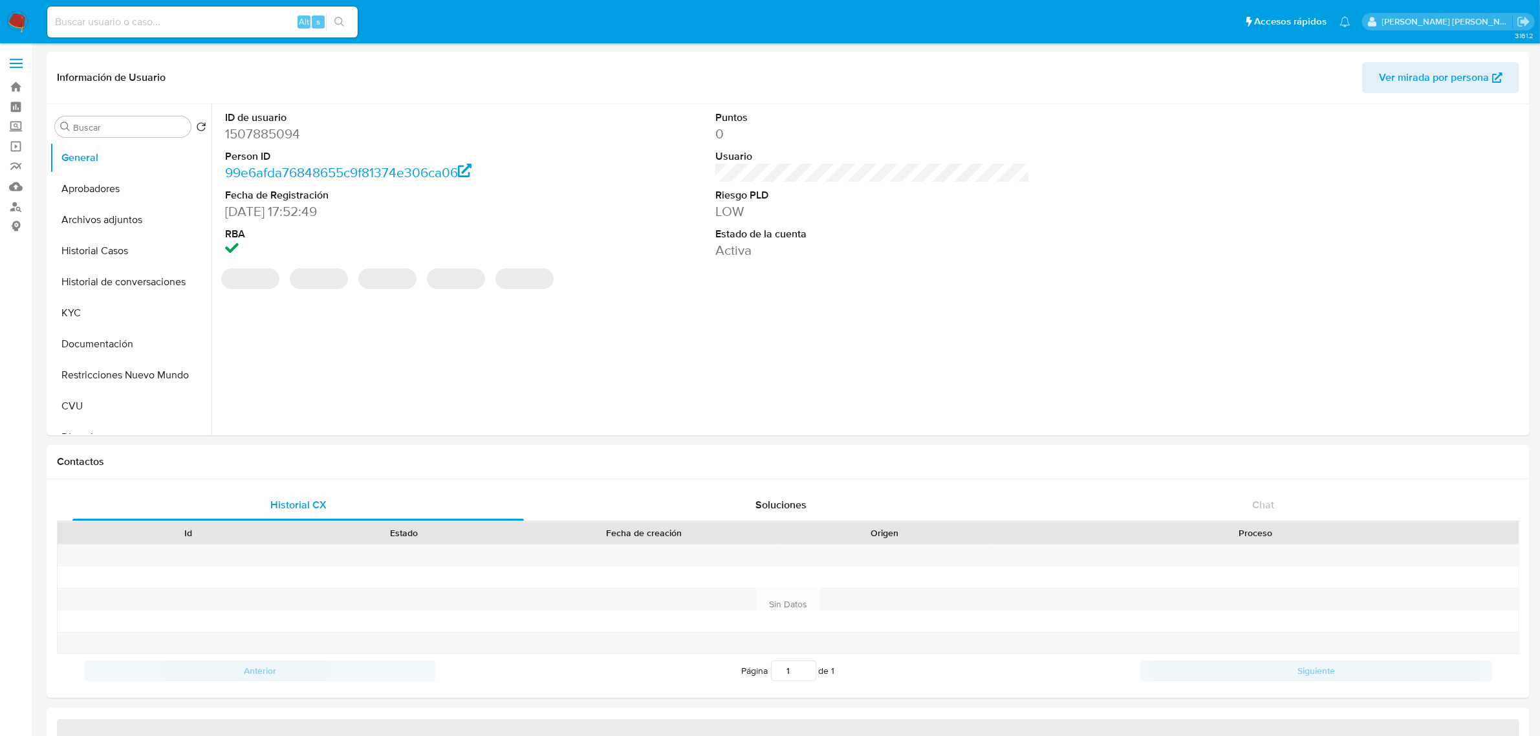
select select "10"
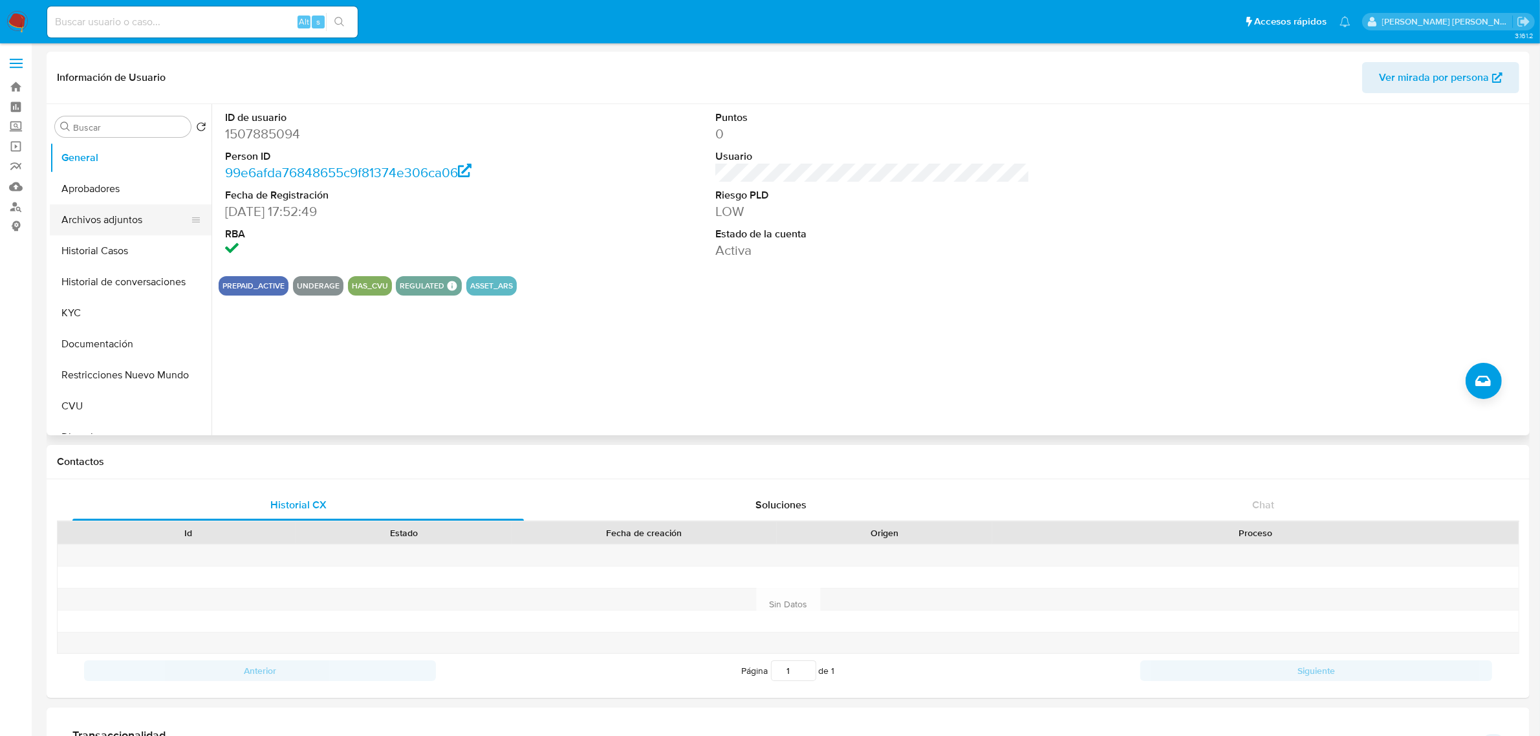
click at [123, 208] on button "Archivos adjuntos" at bounding box center [125, 219] width 151 height 31
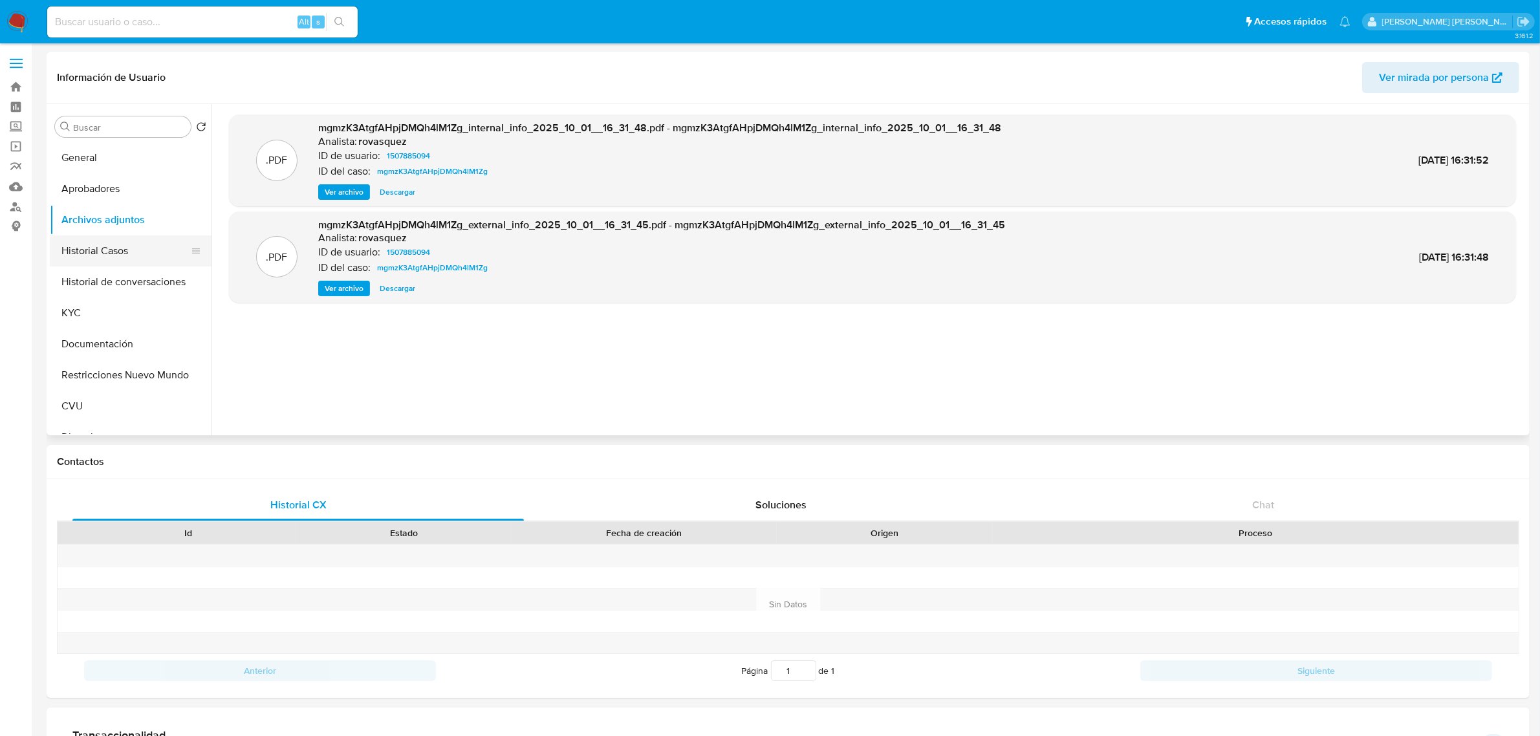
click at [126, 254] on button "Historial Casos" at bounding box center [125, 250] width 151 height 31
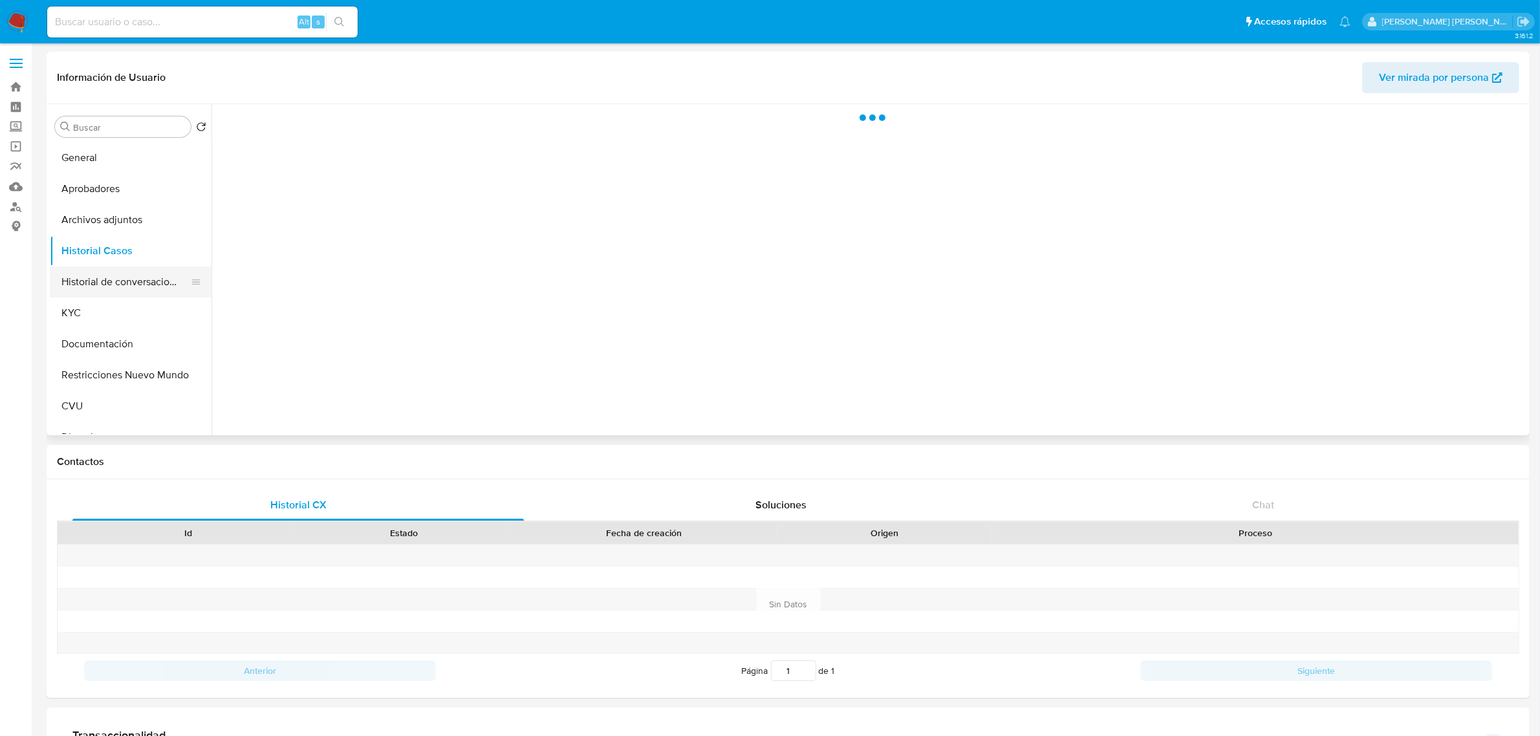
click at [150, 286] on button "Historial de conversaciones" at bounding box center [125, 281] width 151 height 31
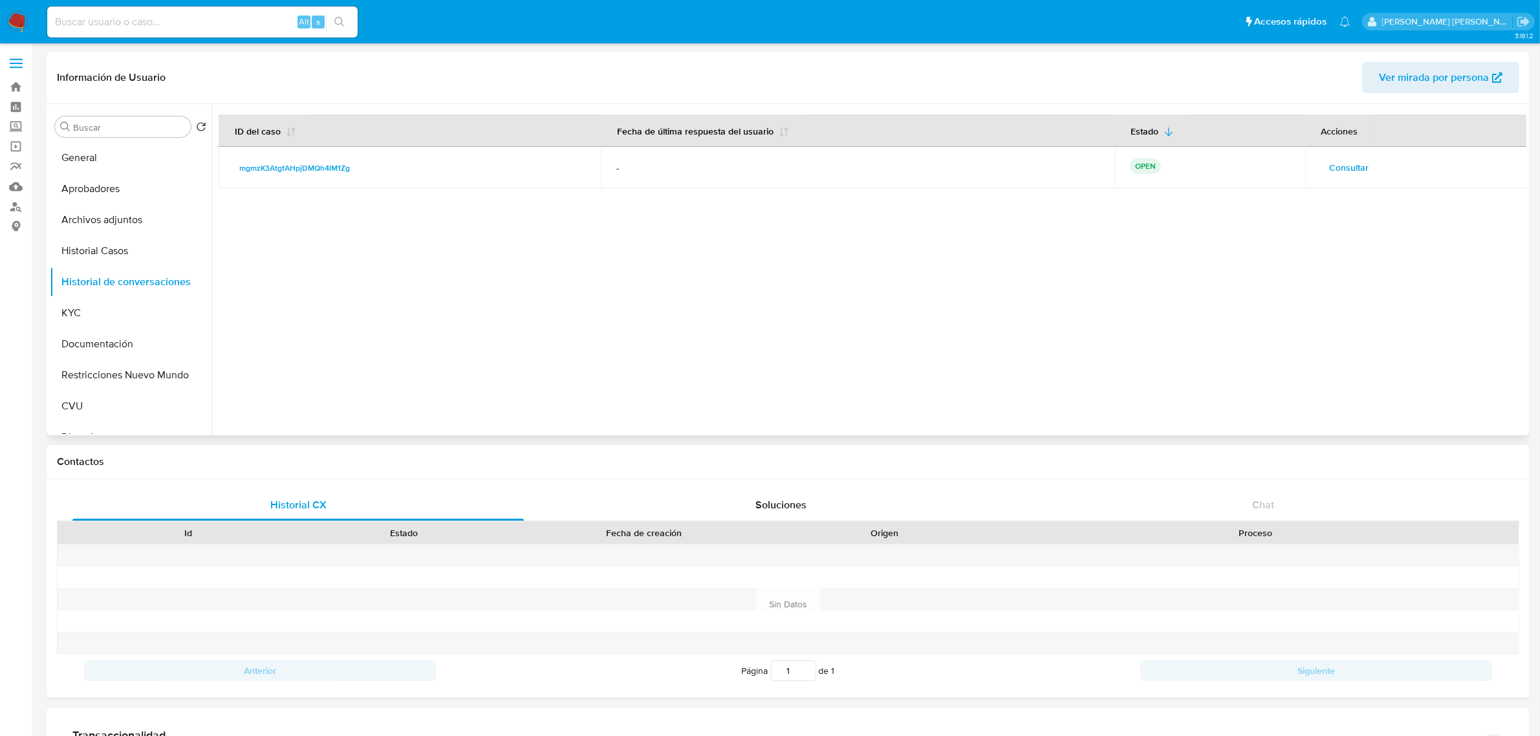
click at [1363, 167] on span "Consultar" at bounding box center [1349, 167] width 39 height 18
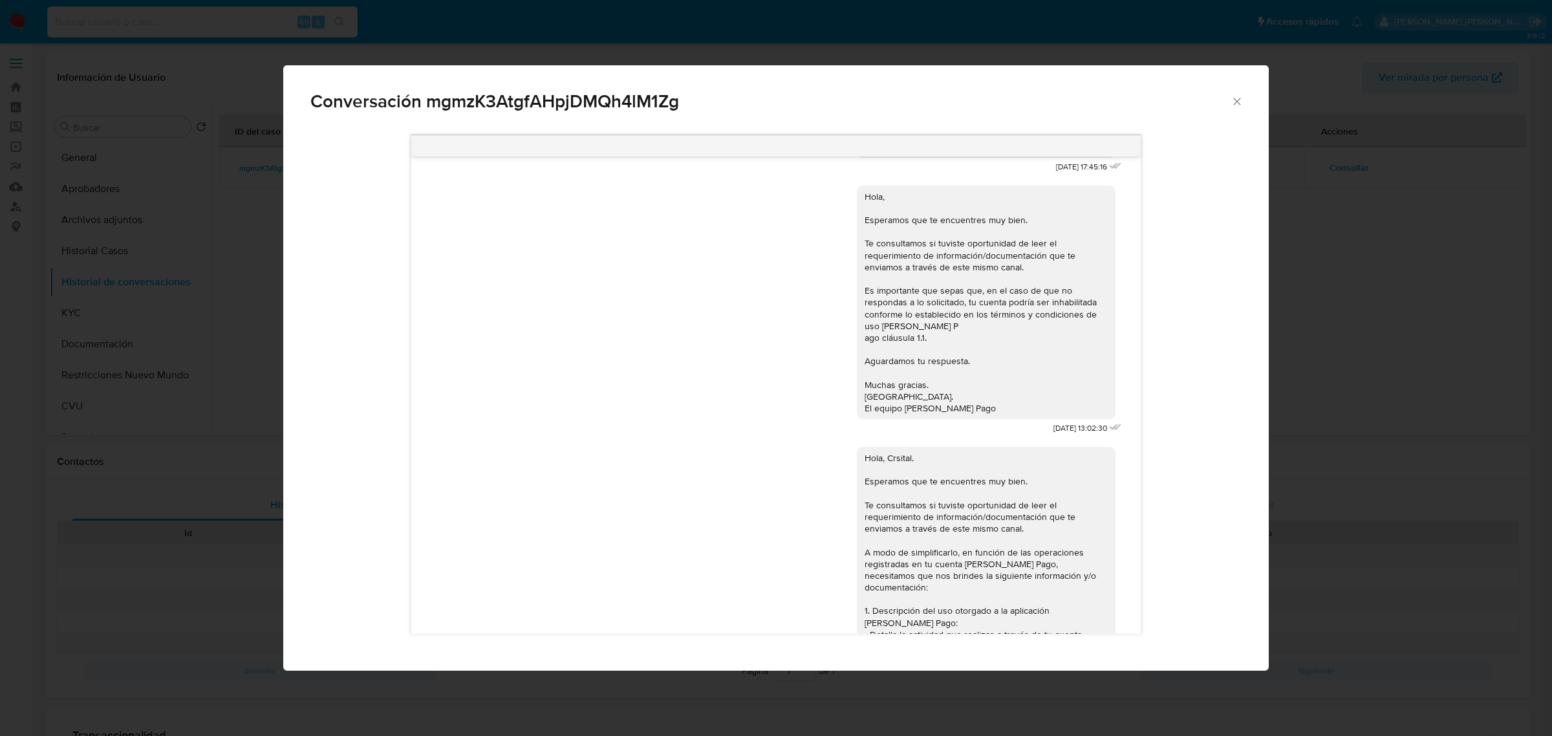
scroll to position [802, 0]
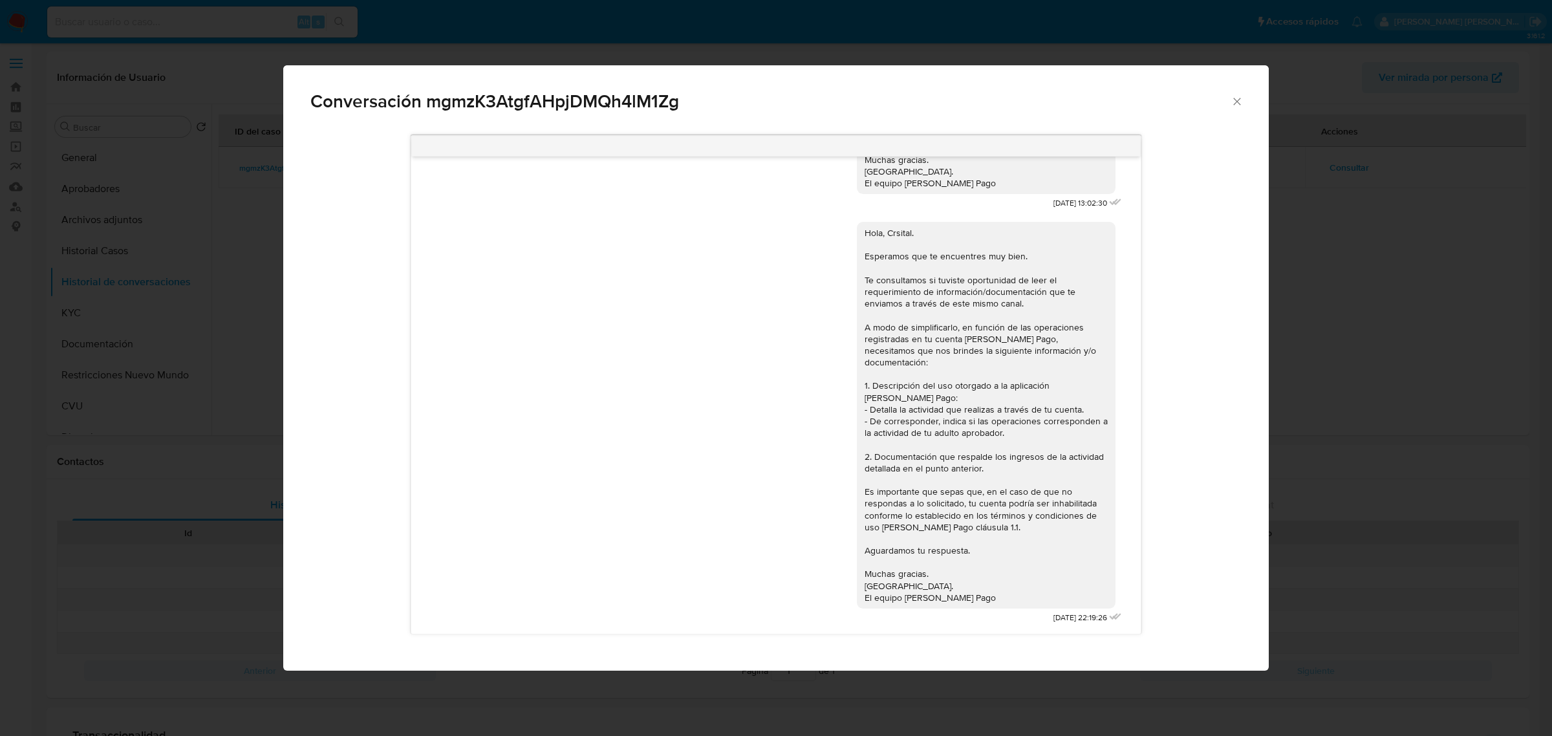
click at [571, 578] on div "Hola, Crsital. Esperamos que te encuentres muy bien. Te consultamos si tuviste …" at bounding box center [775, 420] width 697 height 415
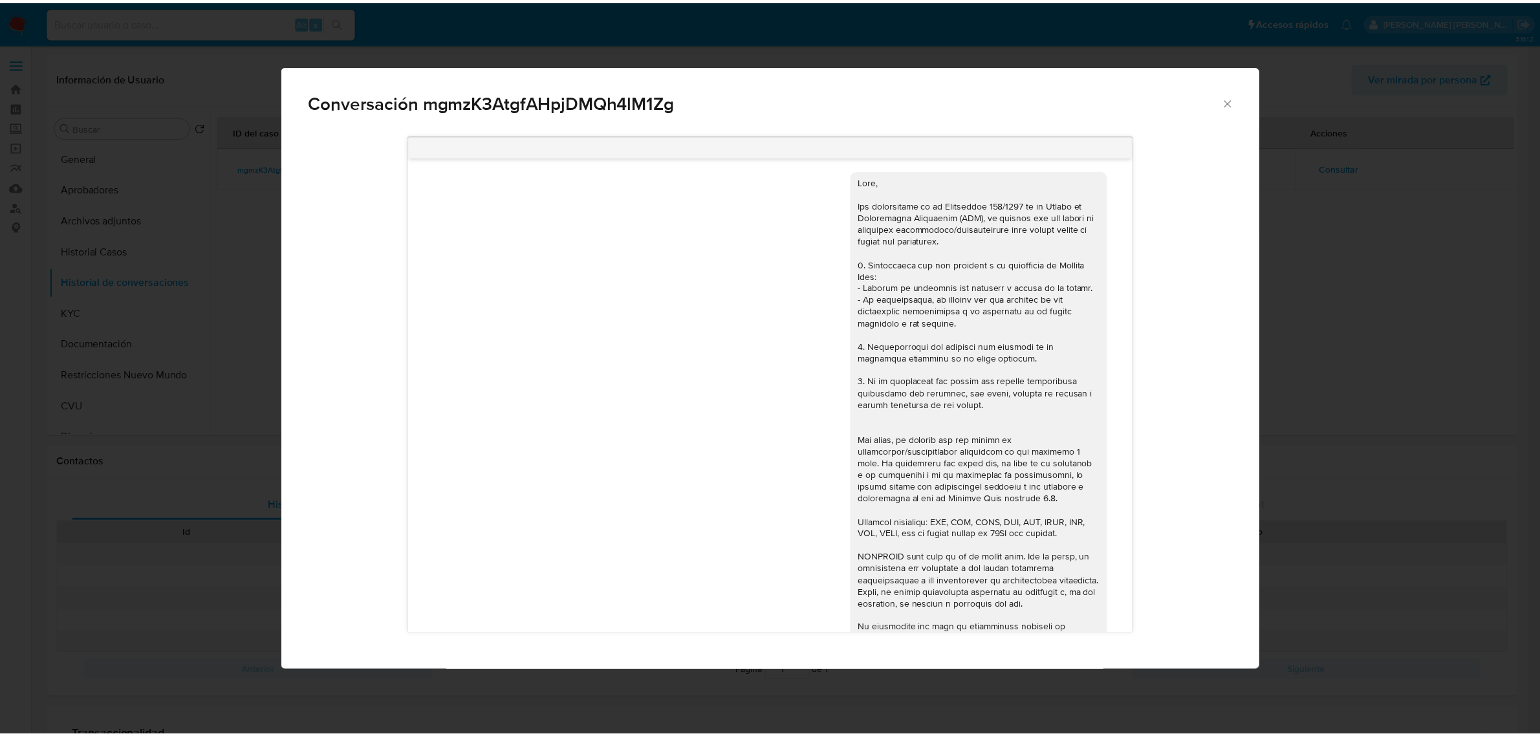
scroll to position [0, 0]
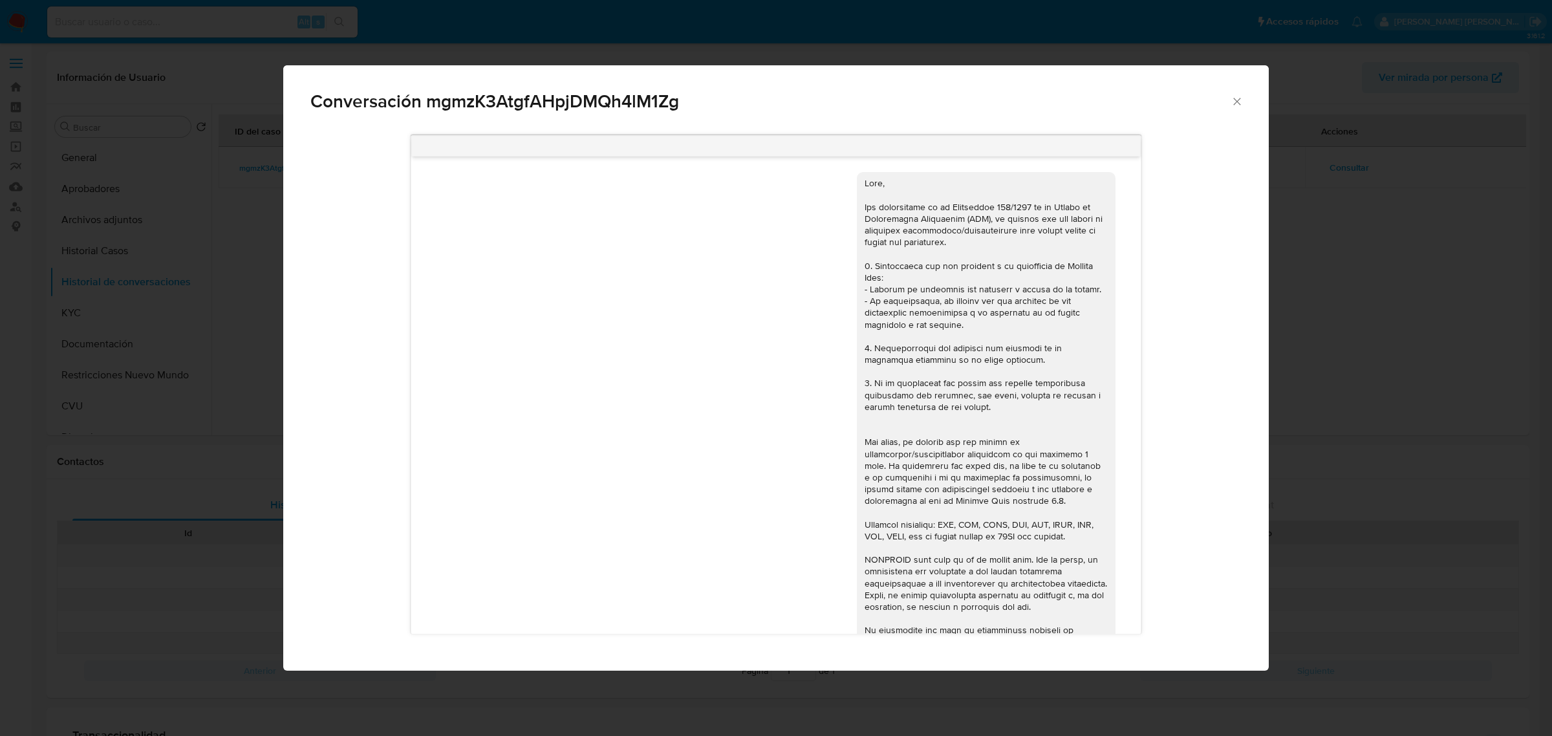
click at [221, 440] on div "Conversación mgmzK3AtgfAHpjDMQh4lM1Zg 18/08/2025 17:45:16 Hola, Esperamos que t…" at bounding box center [776, 368] width 1552 height 736
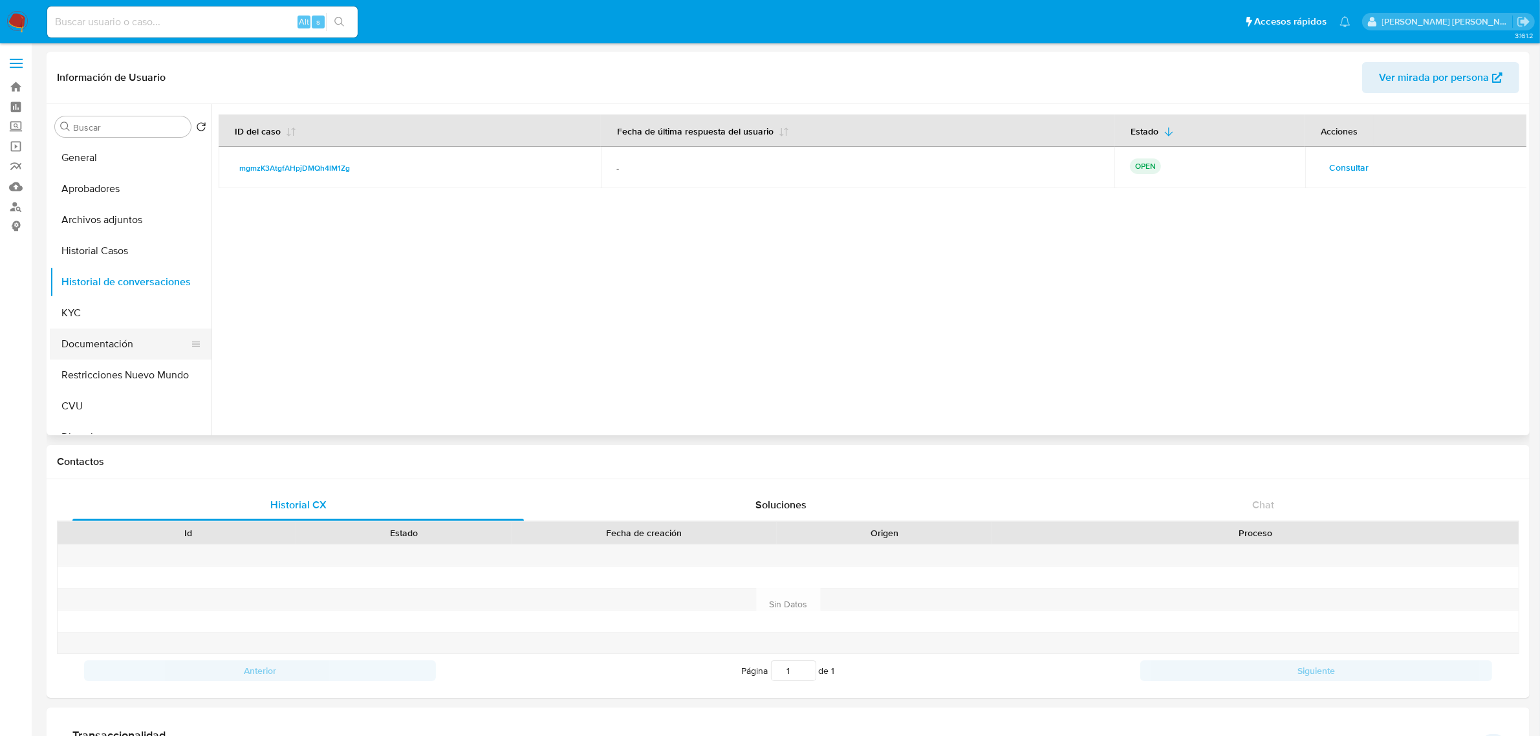
click at [101, 337] on button "Documentación" at bounding box center [125, 344] width 151 height 31
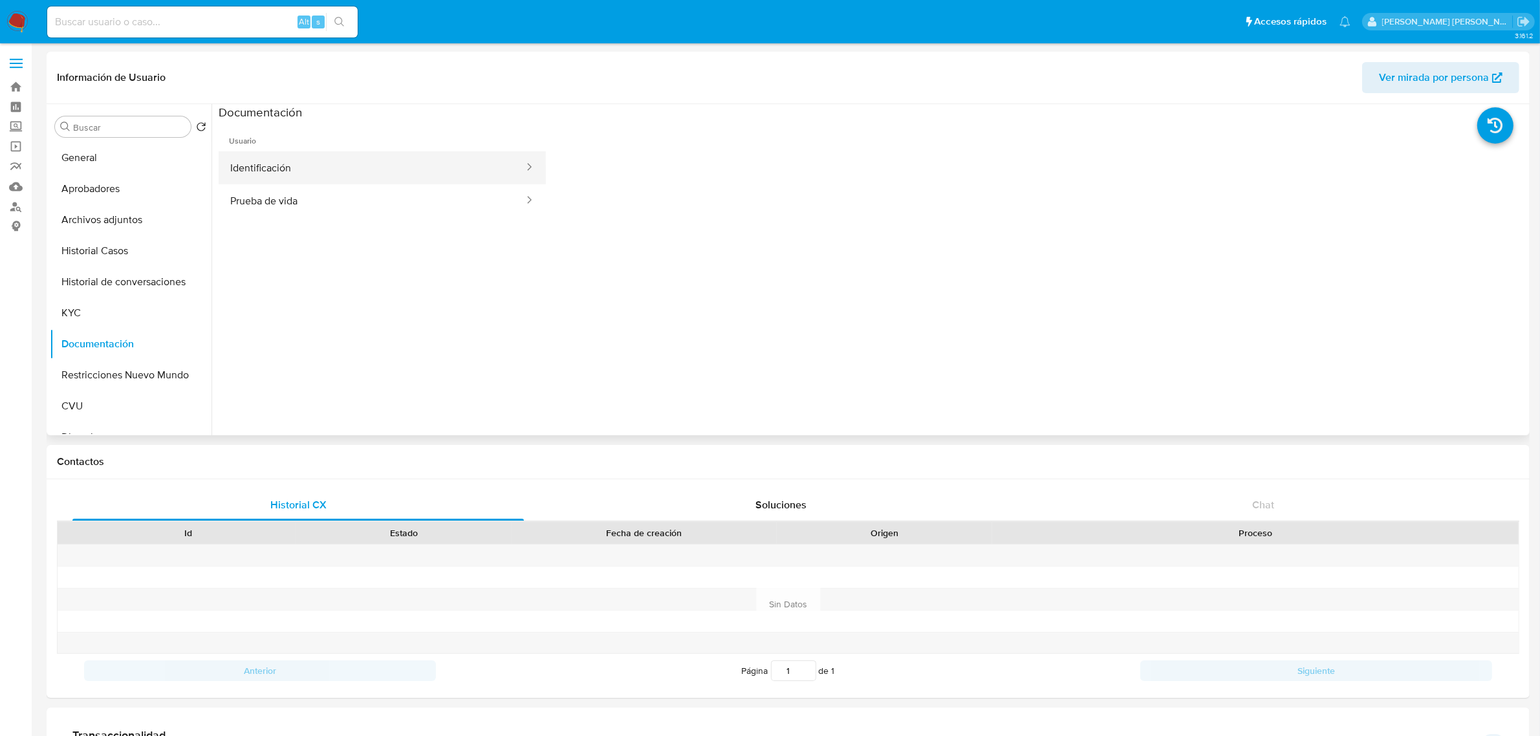
click at [422, 157] on button "Identificación" at bounding box center [372, 167] width 307 height 33
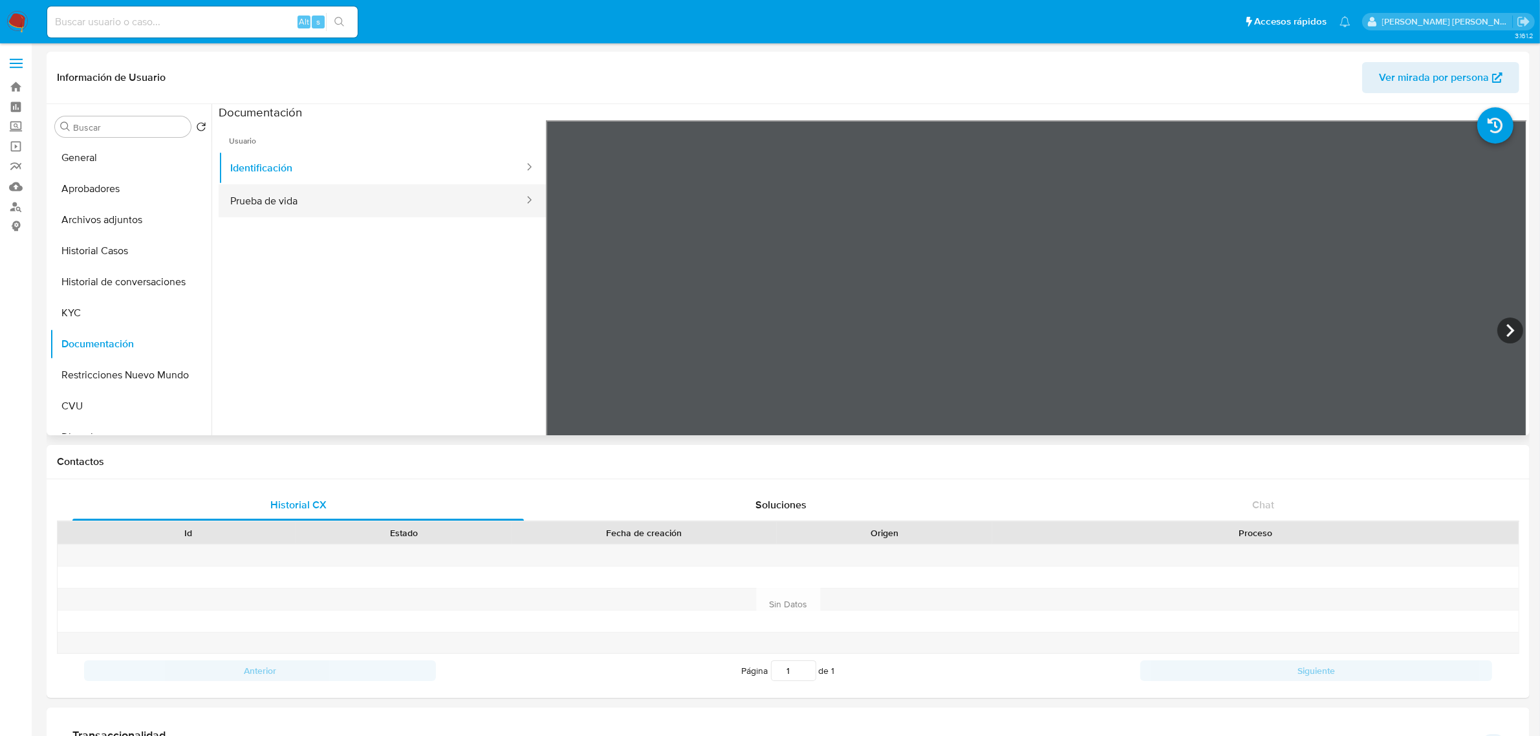
click at [415, 206] on button "Prueba de vida" at bounding box center [372, 200] width 307 height 33
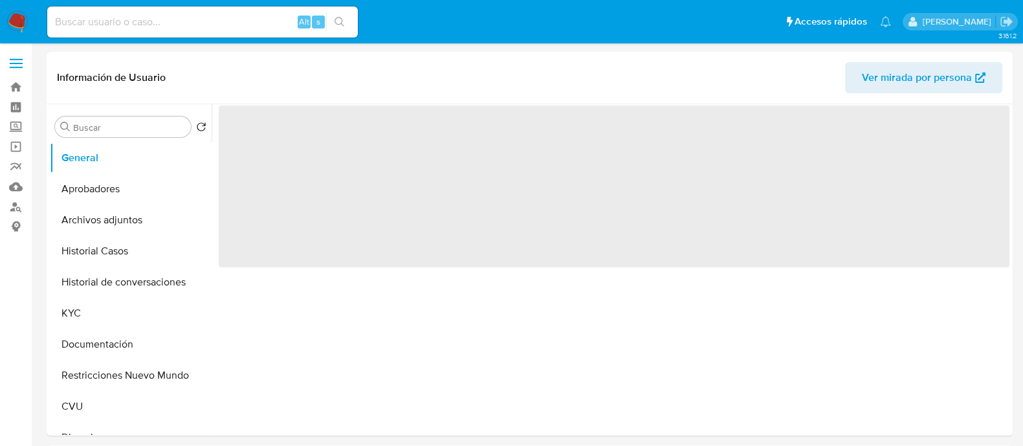
select select "10"
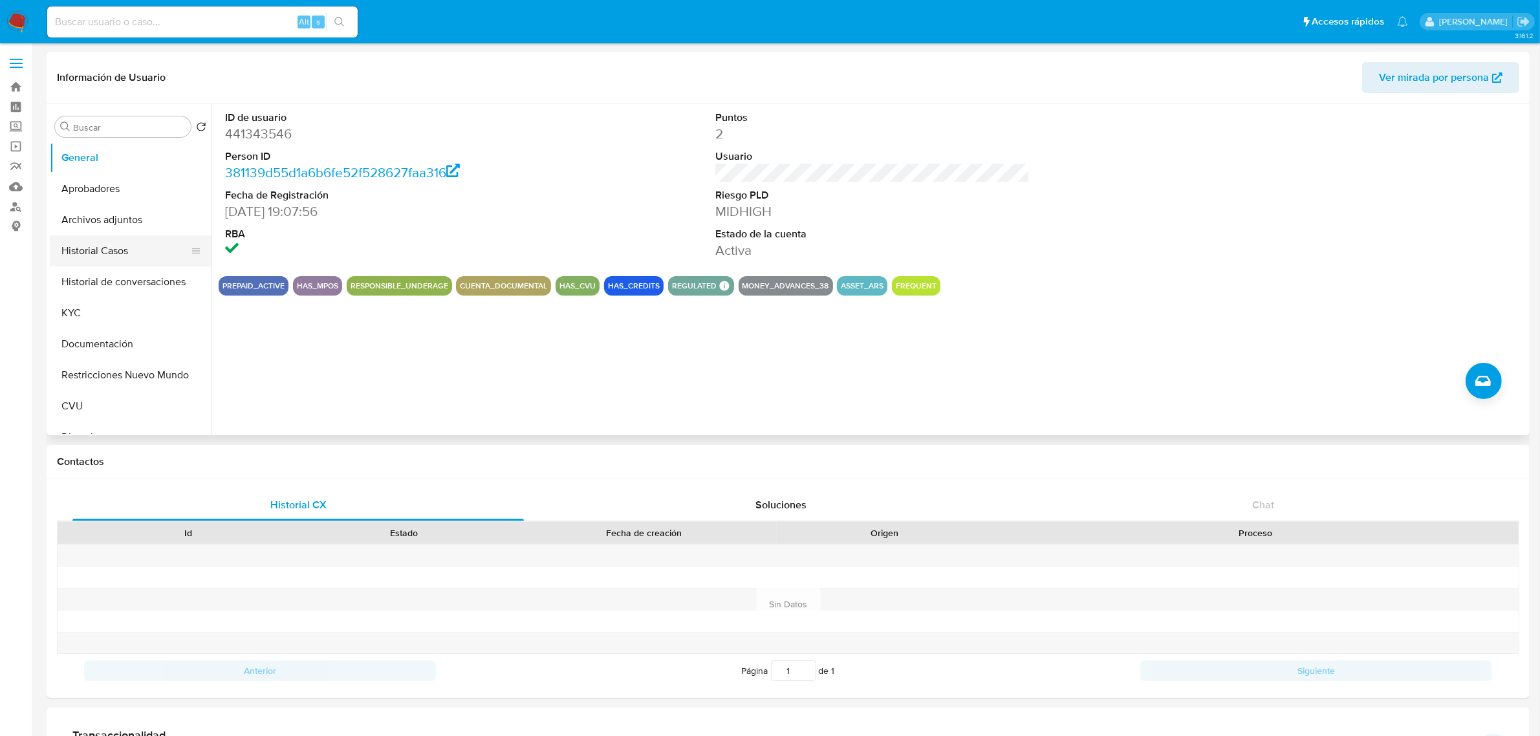
click at [120, 259] on button "Historial Casos" at bounding box center [125, 250] width 151 height 31
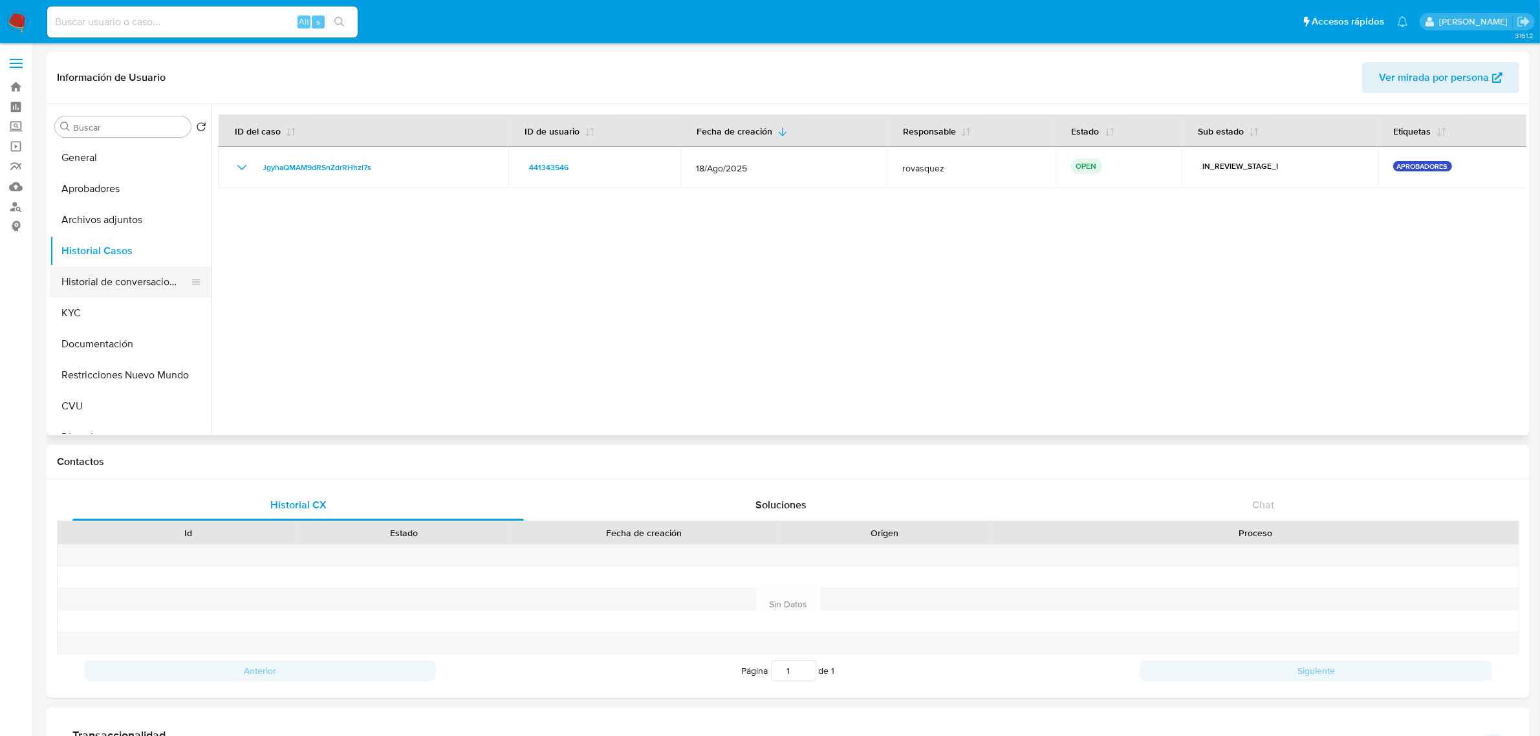
click at [126, 289] on button "Historial de conversaciones" at bounding box center [125, 281] width 151 height 31
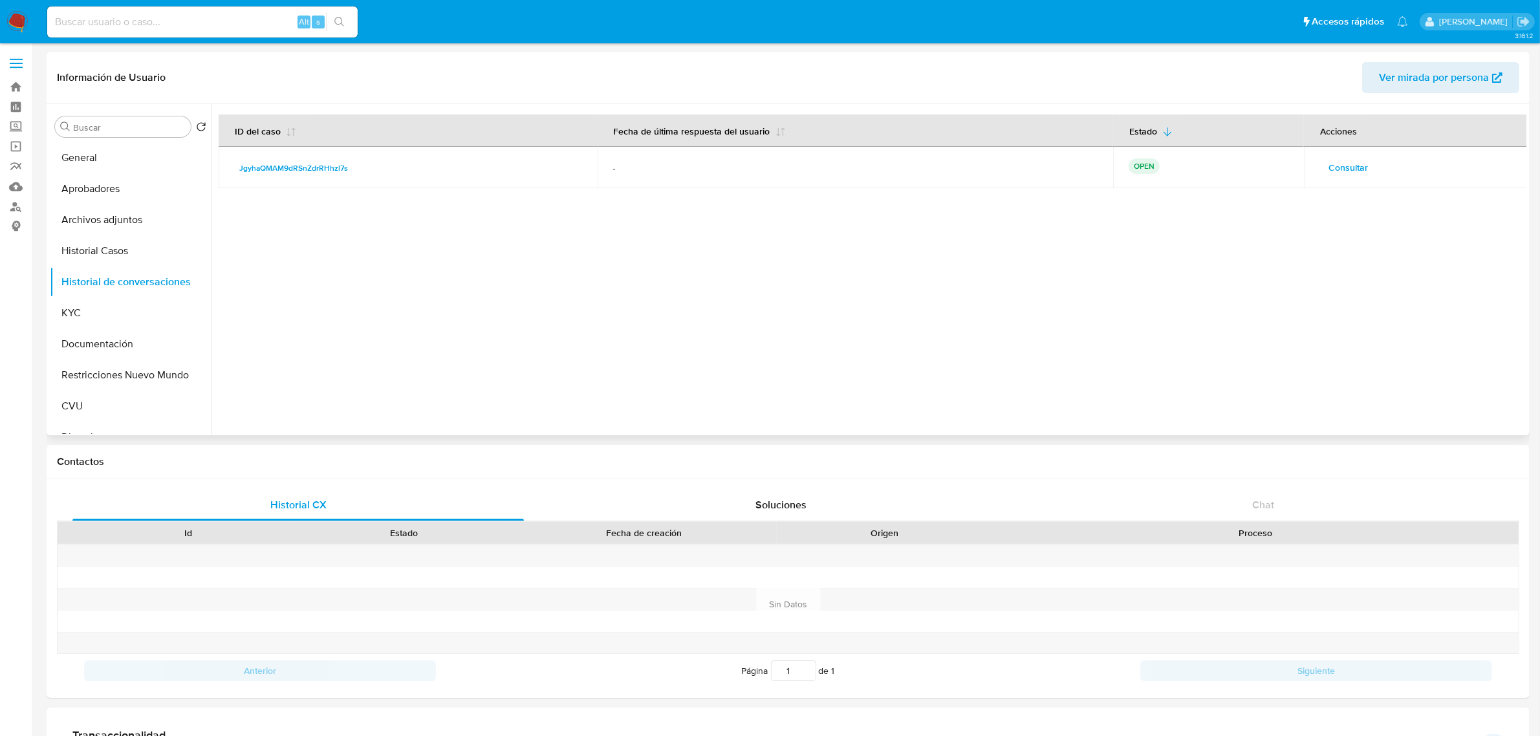
click at [1034, 172] on span "Consultar" at bounding box center [1347, 167] width 39 height 18
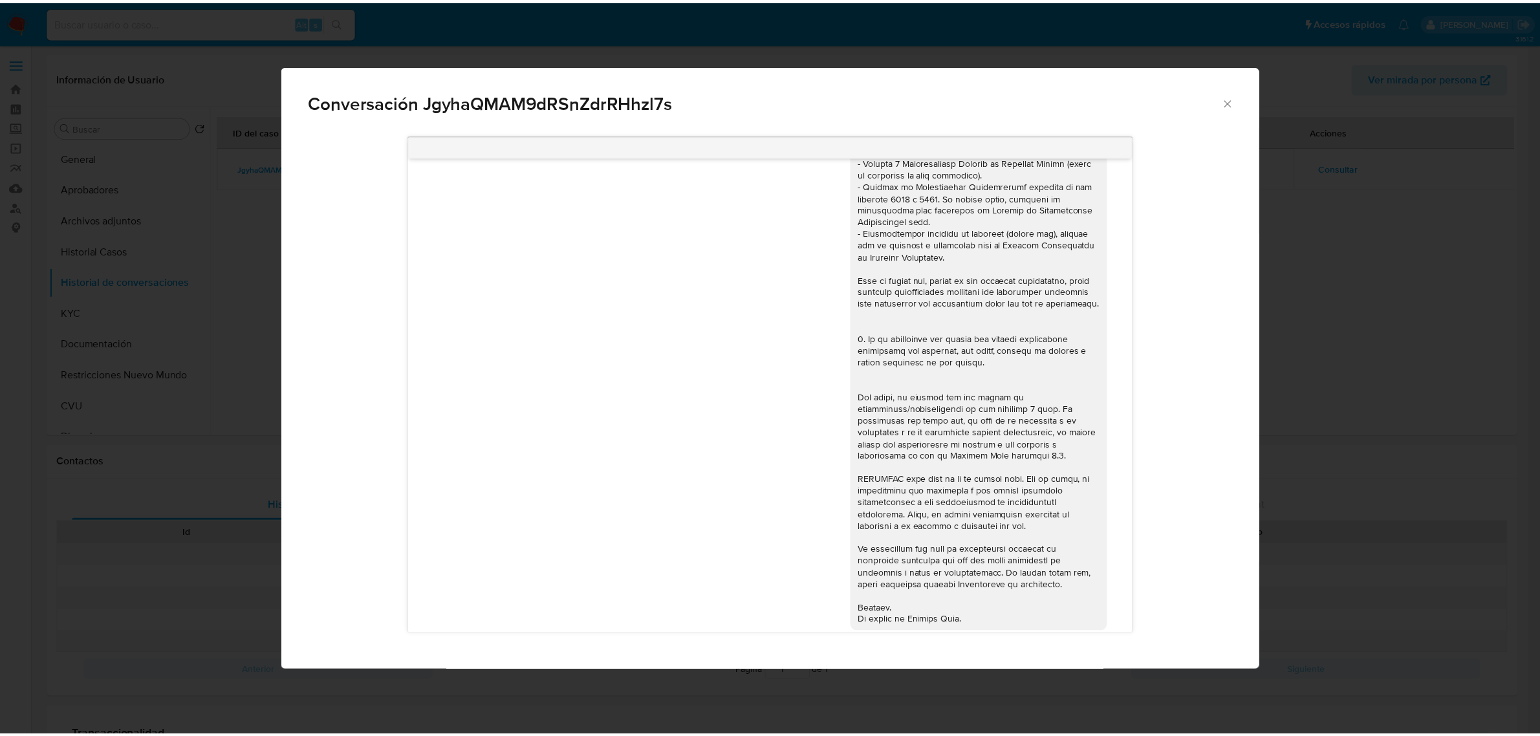
scroll to position [33, 0]
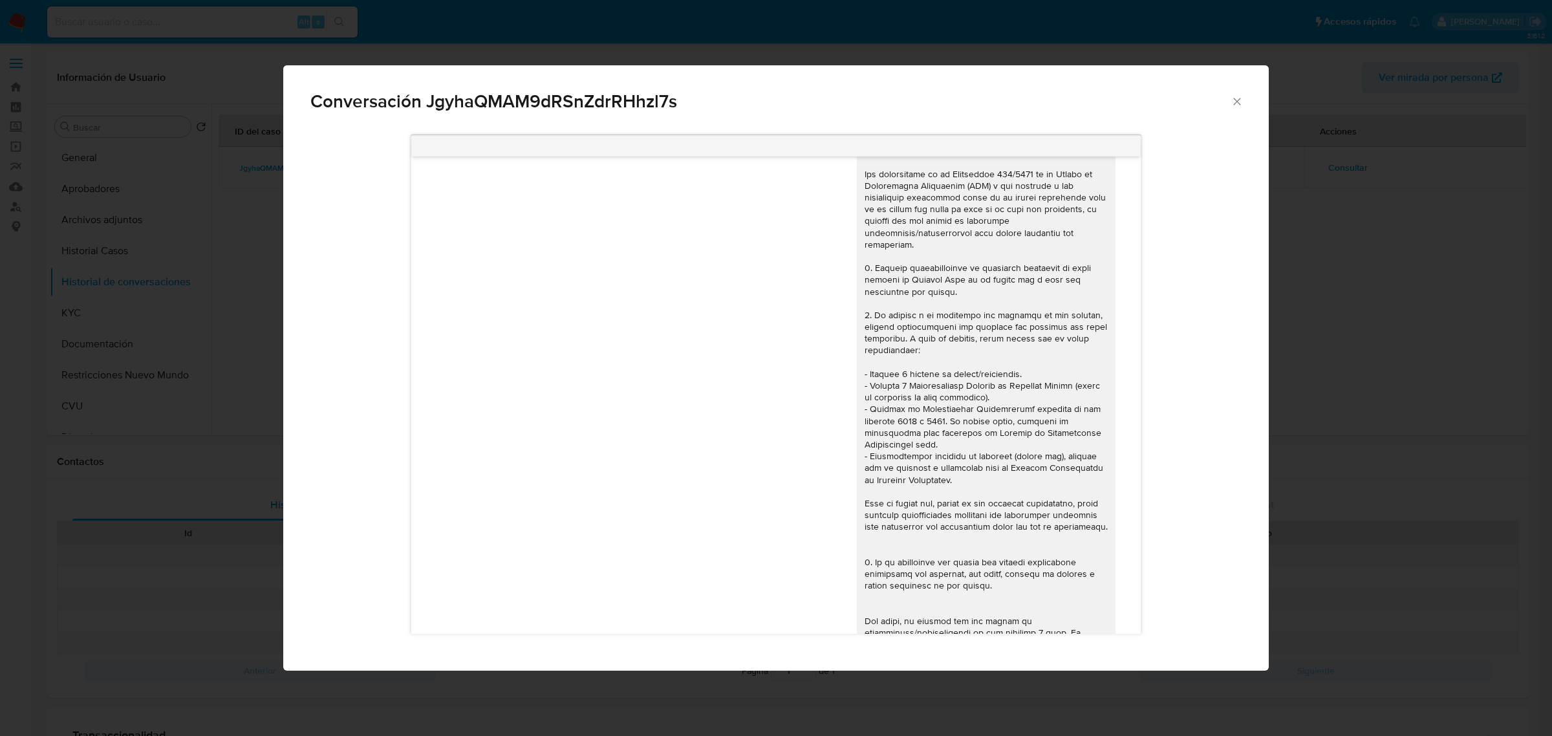
click at [111, 406] on div "Conversación JgyhaQMAM9dRSnZdrRHhzl7s [DATE] 17:47:41 Hola, Esperamos que te en…" at bounding box center [776, 368] width 1552 height 736
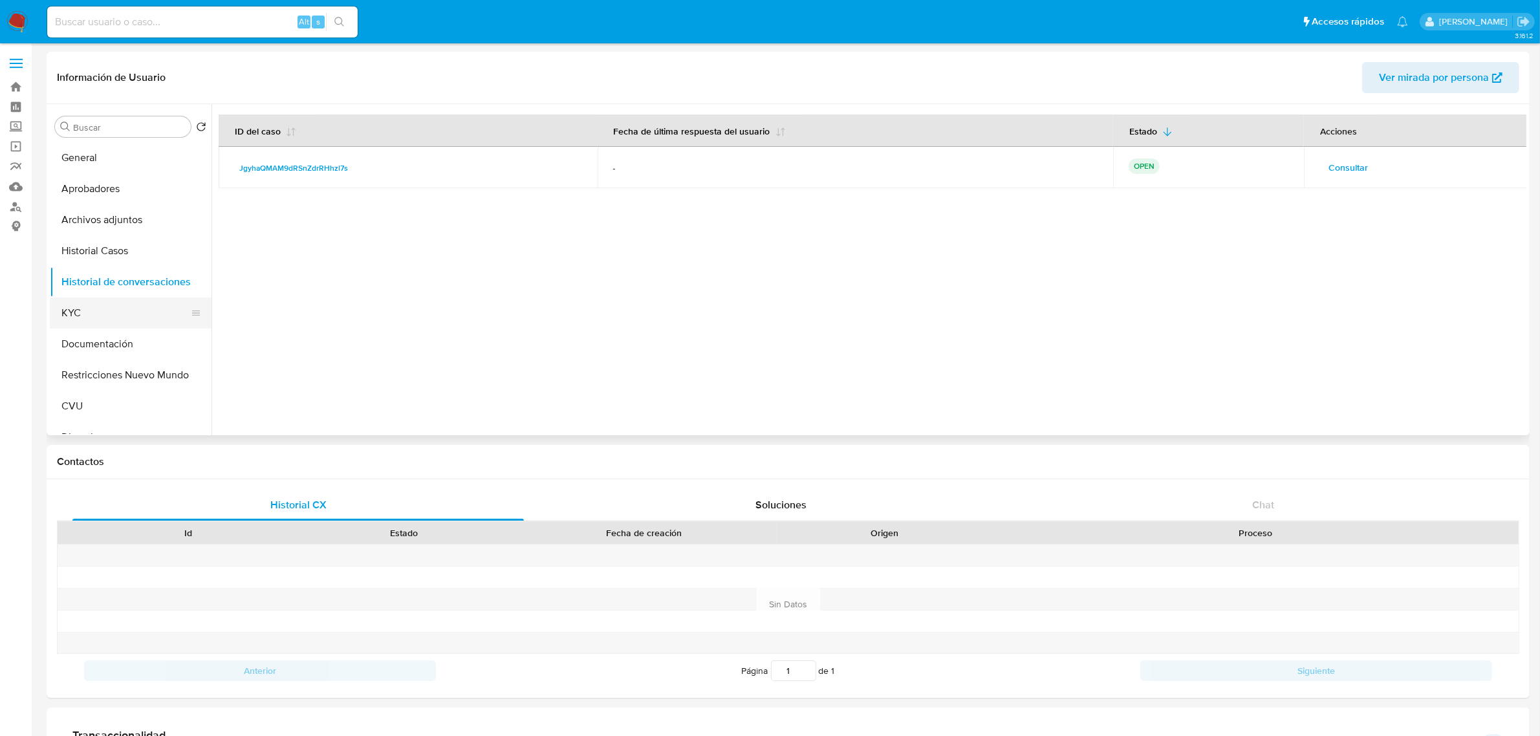
click at [98, 318] on button "KYC" at bounding box center [125, 313] width 151 height 31
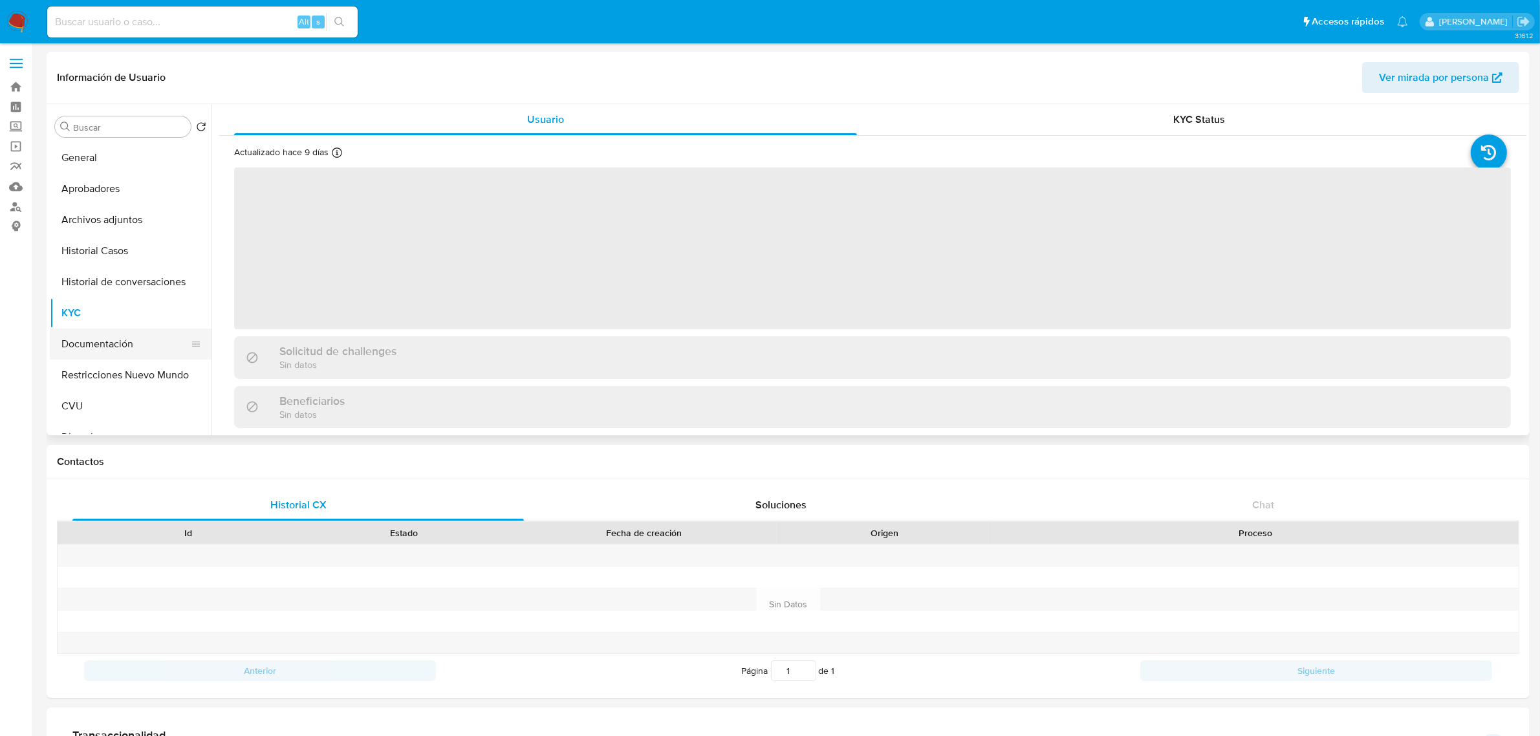
click at [103, 351] on button "Documentación" at bounding box center [125, 344] width 151 height 31
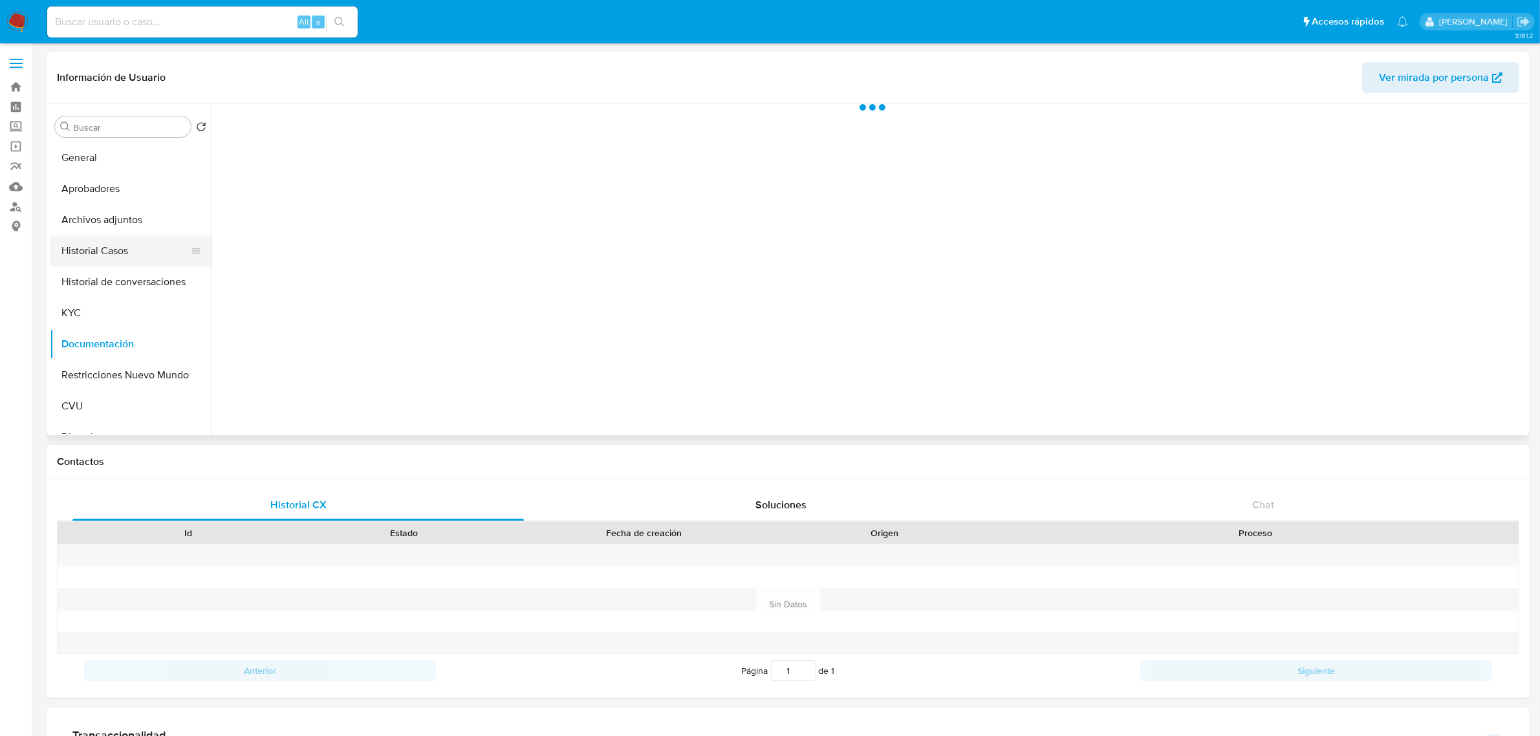
click at [107, 254] on button "Historial Casos" at bounding box center [125, 250] width 151 height 31
click at [76, 314] on button "KYC" at bounding box center [125, 313] width 151 height 31
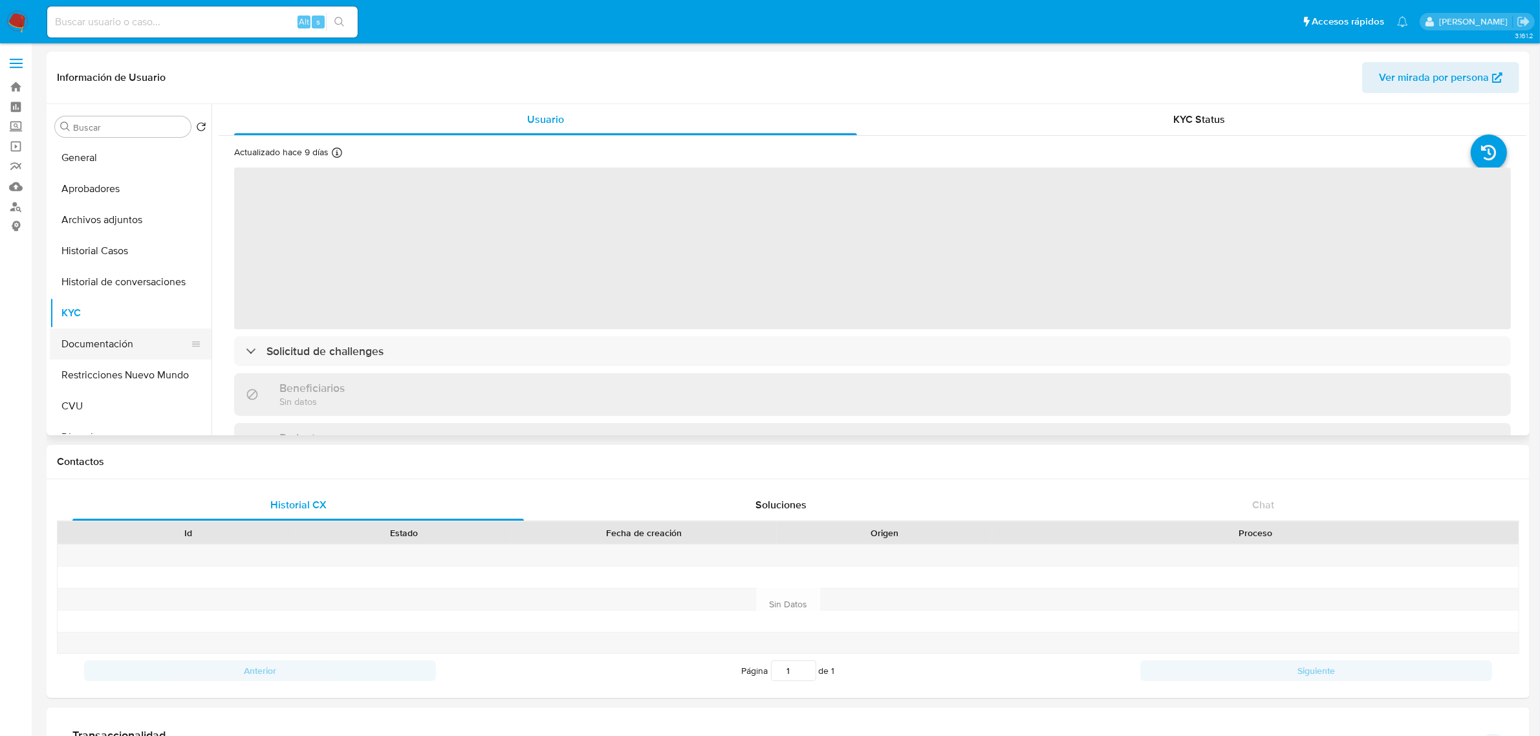
click at [103, 346] on button "Documentación" at bounding box center [125, 344] width 151 height 31
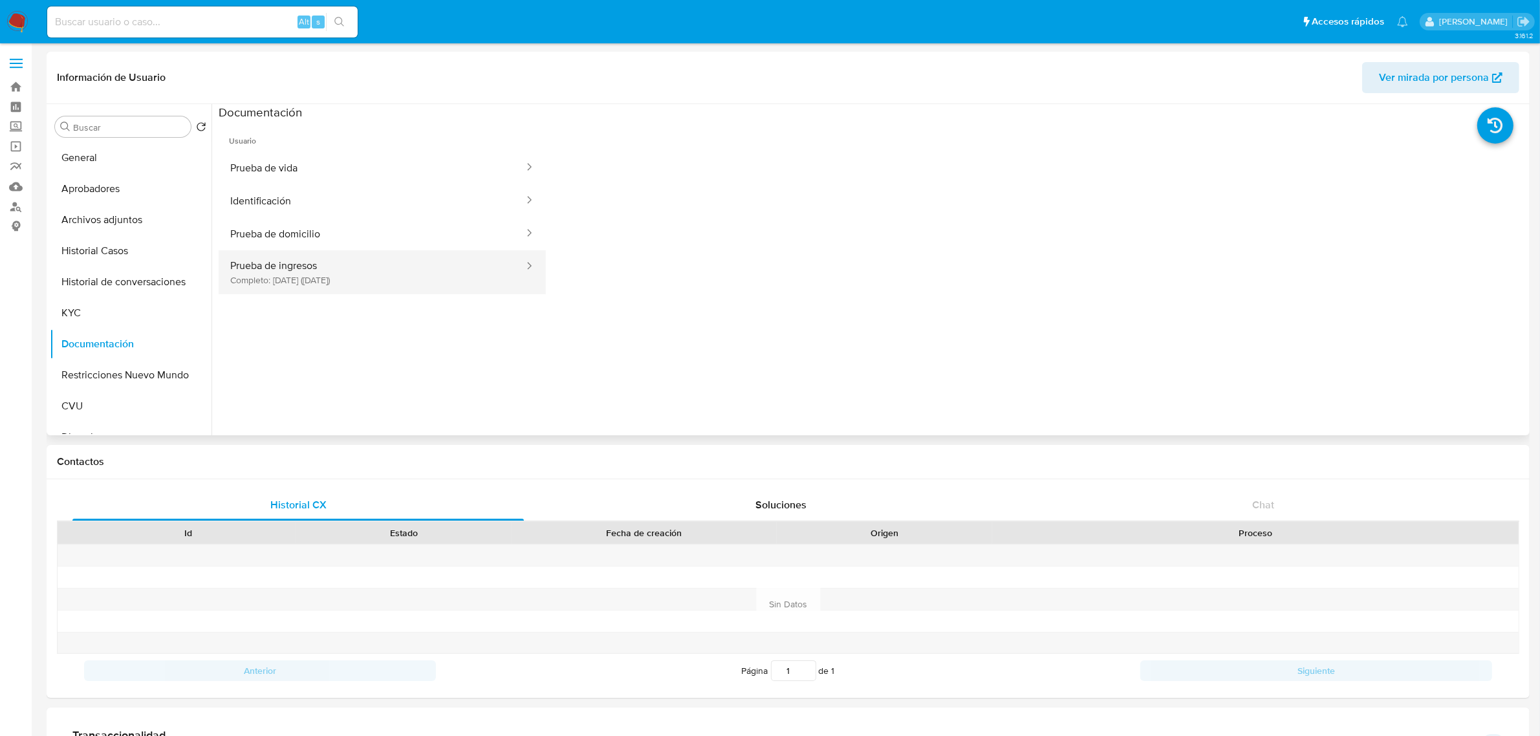
click at [431, 289] on button "Prueba de ingresos Completo: 23/09/2025 (hace 9 días)" at bounding box center [372, 272] width 307 height 44
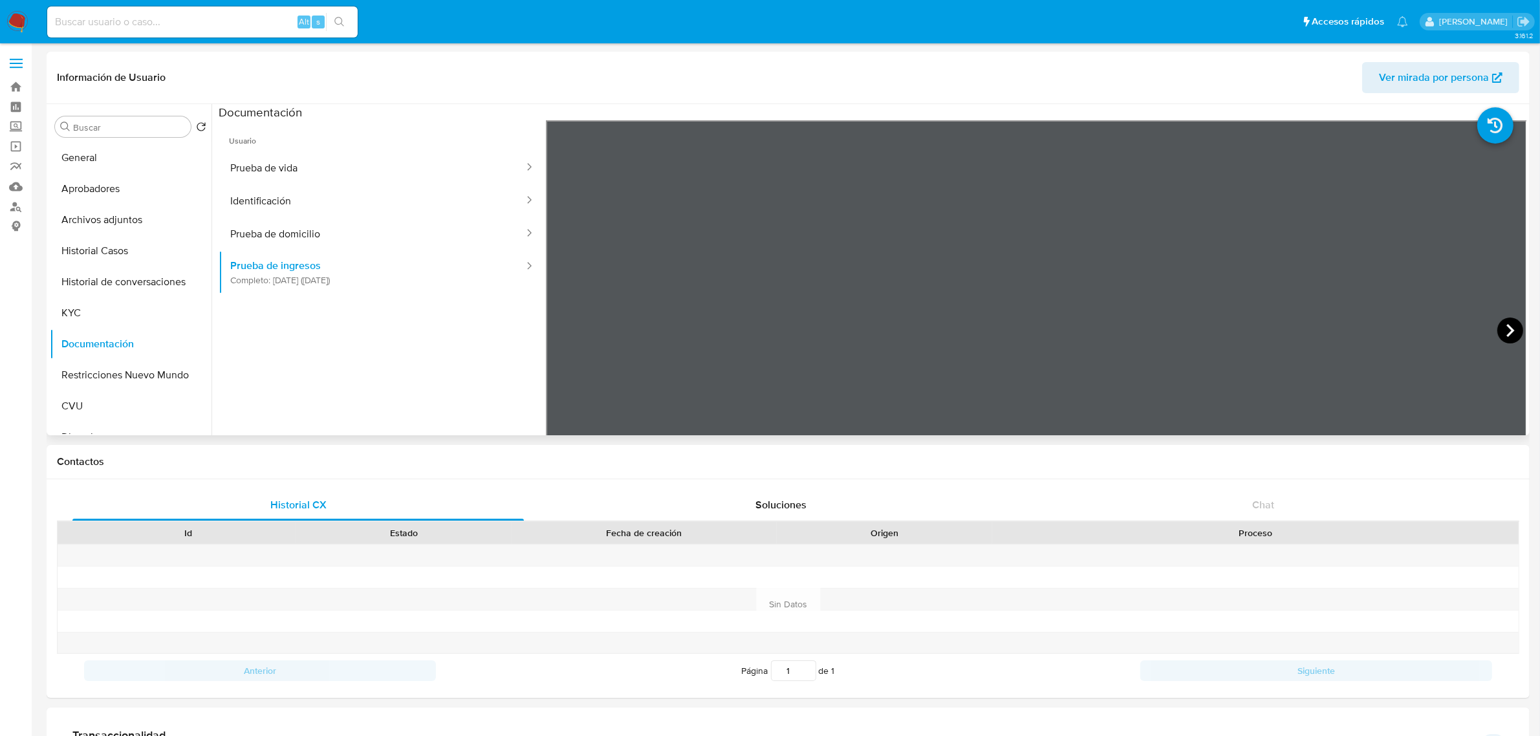
click at [1034, 331] on icon at bounding box center [1510, 331] width 26 height 26
click at [87, 314] on button "KYC" at bounding box center [125, 313] width 151 height 31
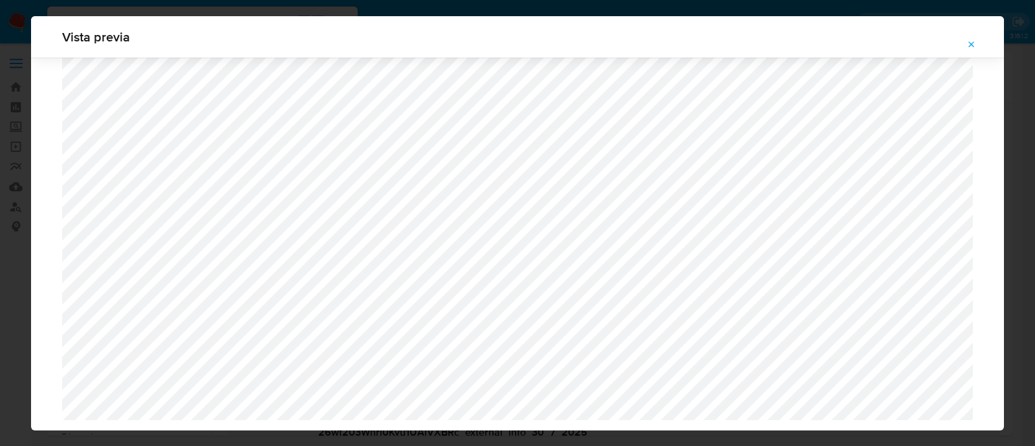
select select "10"
